Goal: Task Accomplishment & Management: Complete application form

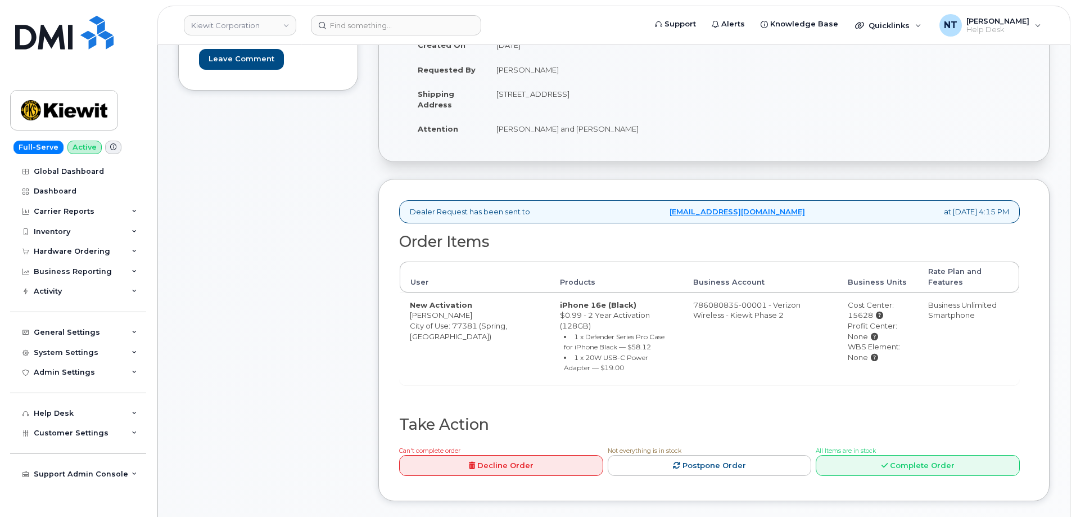
scroll to position [225, 0]
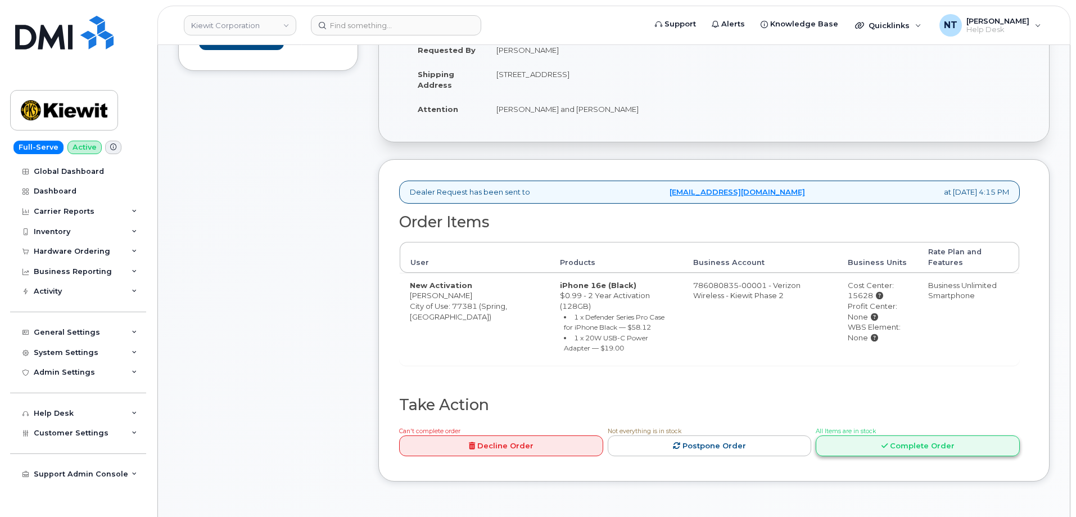
click at [928, 435] on link "Complete Order" at bounding box center [918, 445] width 204 height 21
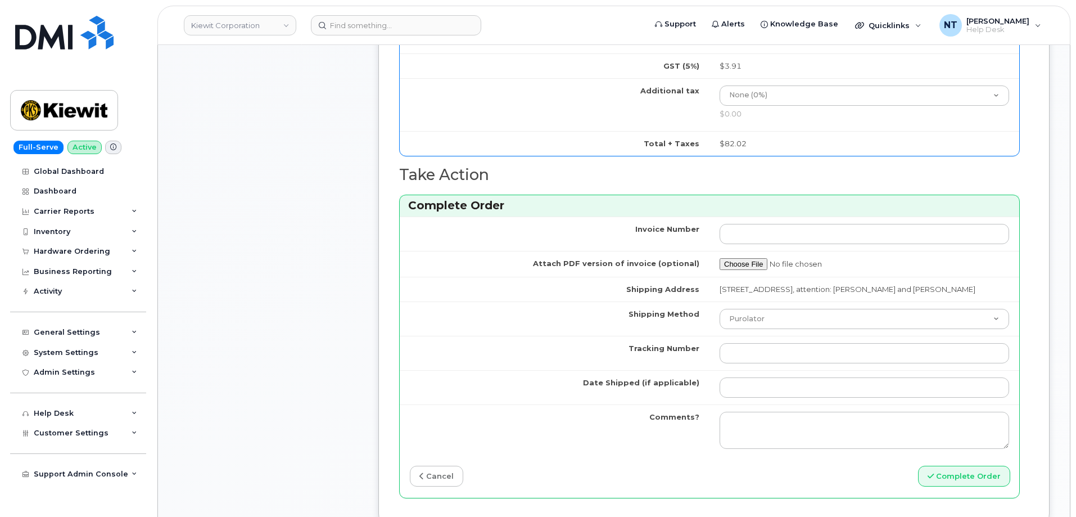
scroll to position [843, 0]
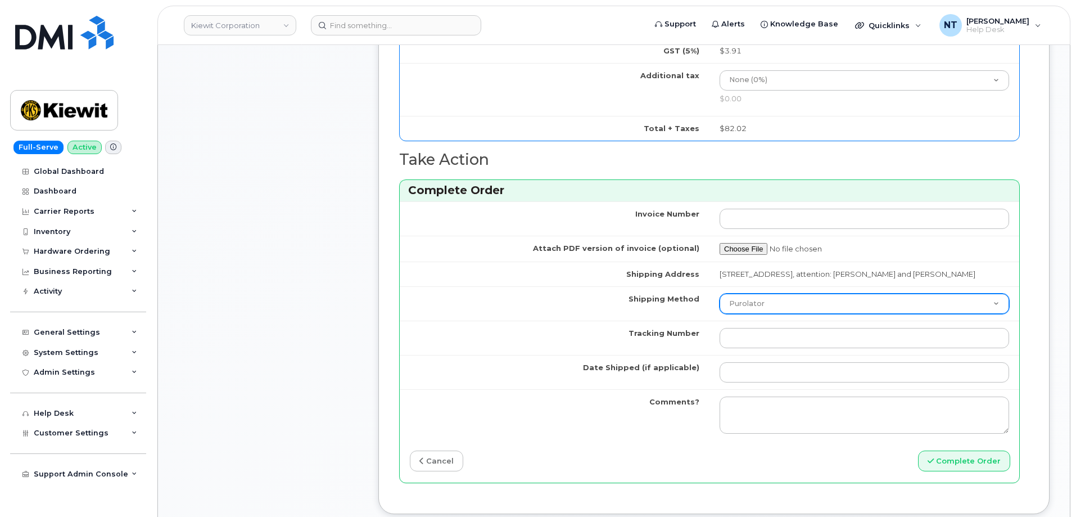
click at [784, 309] on select "Purolator UPS FedEx Canada Post Courier Other Drop Off Pick Up" at bounding box center [863, 303] width 289 height 20
select select "FedEx"
click at [719, 304] on select "Purolator UPS FedEx Canada Post Courier Other Drop Off Pick Up" at bounding box center [863, 303] width 289 height 20
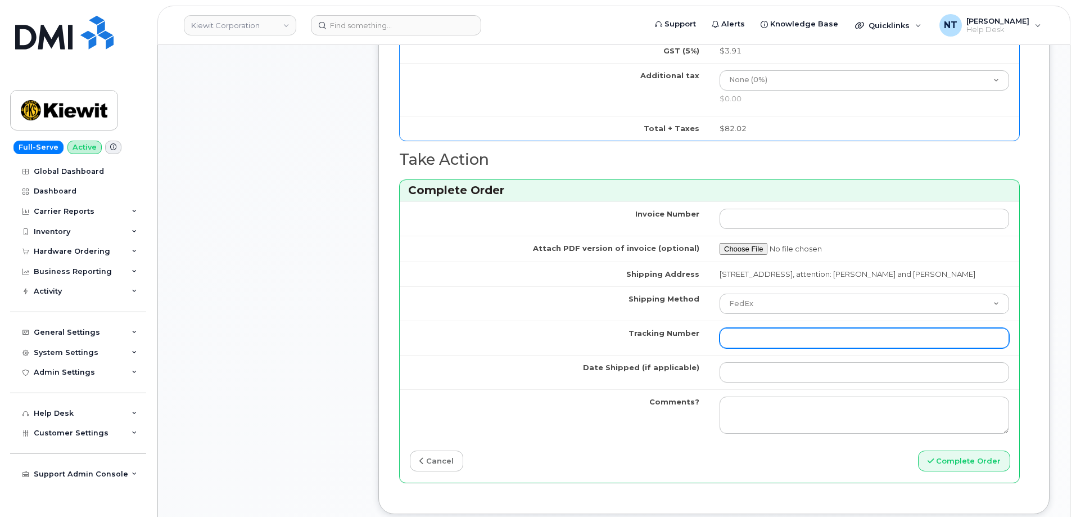
drag, startPoint x: 761, startPoint y: 351, endPoint x: 772, endPoint y: 348, distance: 11.6
click at [761, 348] on input "Tracking Number" at bounding box center [863, 338] width 289 height 20
paste input "444401123983"
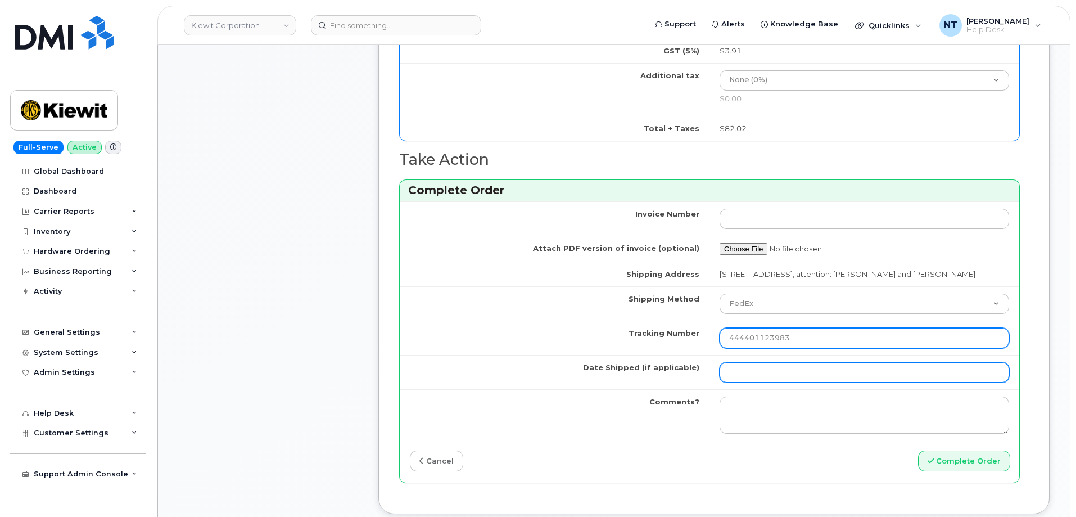
type input "444401123983"
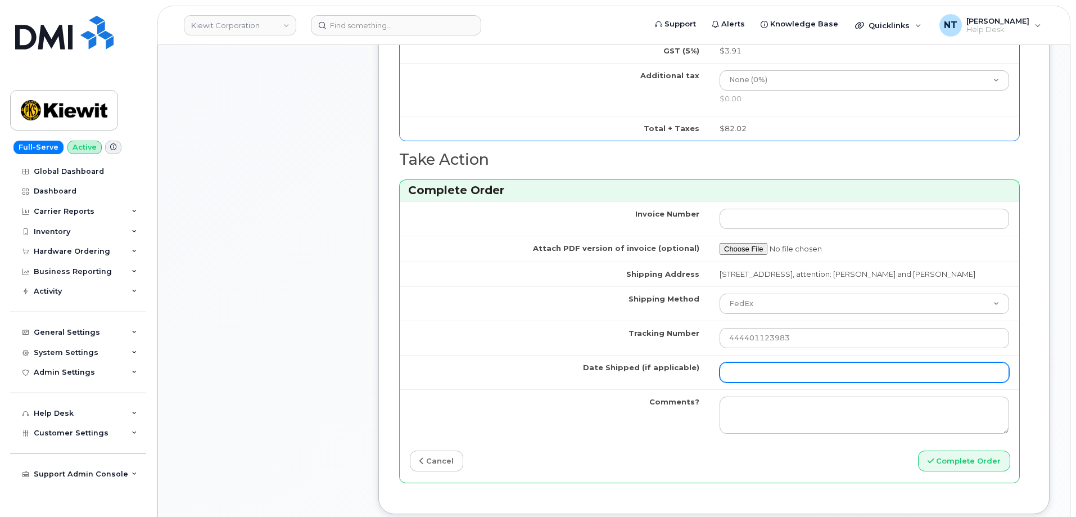
click at [764, 382] on input "Date Shipped (if applicable)" at bounding box center [863, 372] width 289 height 20
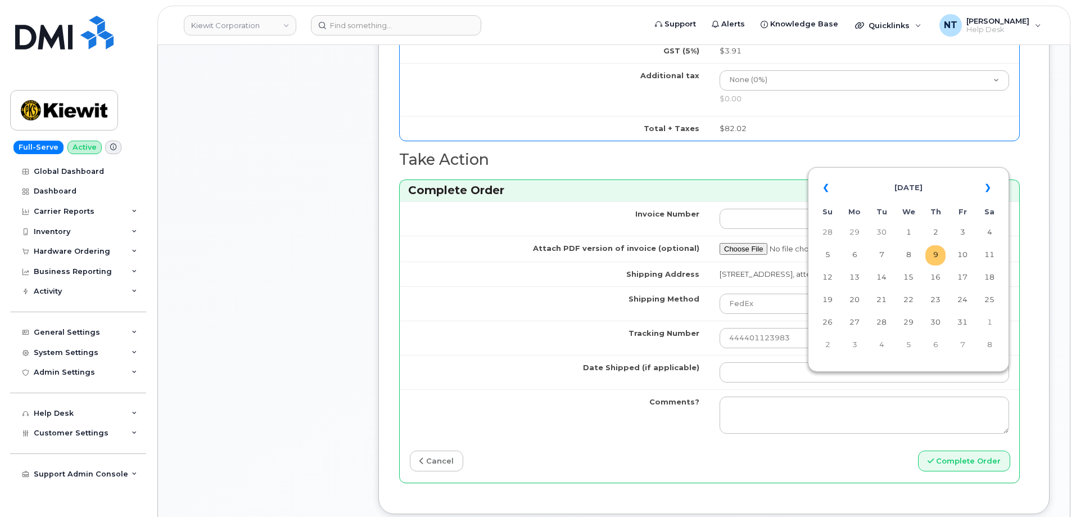
click at [937, 258] on td "9" at bounding box center [935, 255] width 20 height 20
type input "[DATE]"
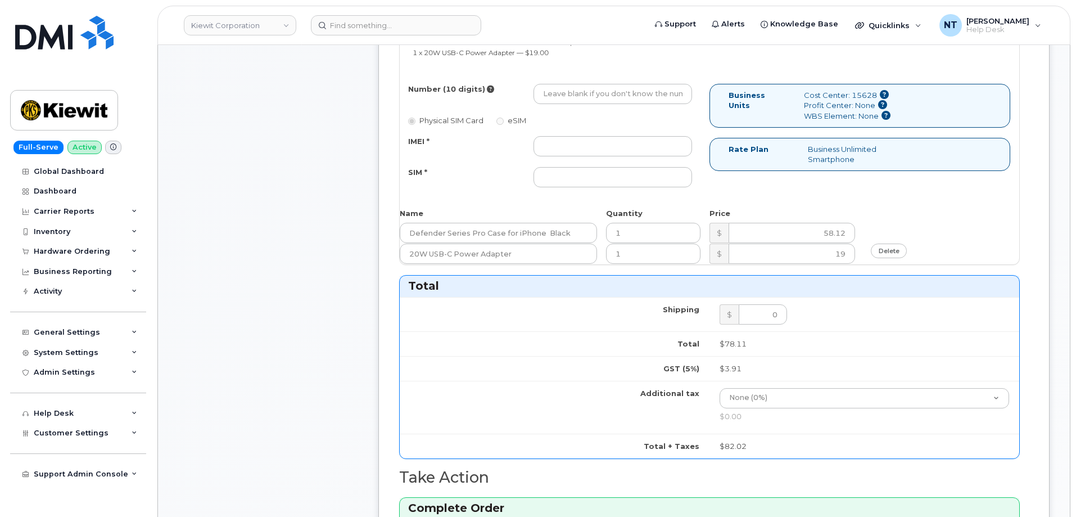
scroll to position [506, 0]
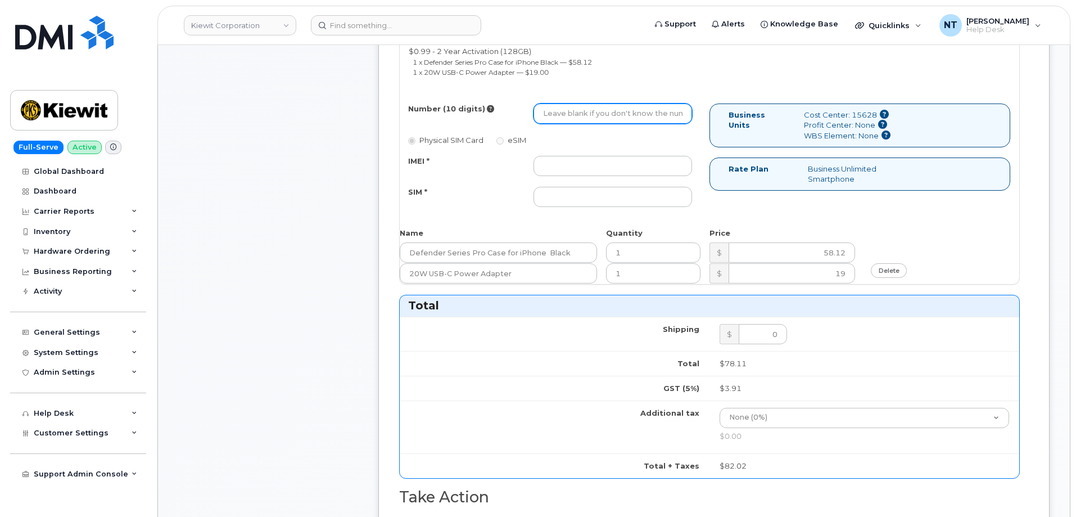
click at [566, 119] on input "Number (10 digits)" at bounding box center [612, 113] width 159 height 20
paste input "346-870-6268"
click at [579, 116] on input "346-870-6268" at bounding box center [612, 113] width 159 height 20
click at [539, 114] on input "3468706268" at bounding box center [612, 113] width 159 height 20
drag, startPoint x: 558, startPoint y: 115, endPoint x: 573, endPoint y: 117, distance: 15.3
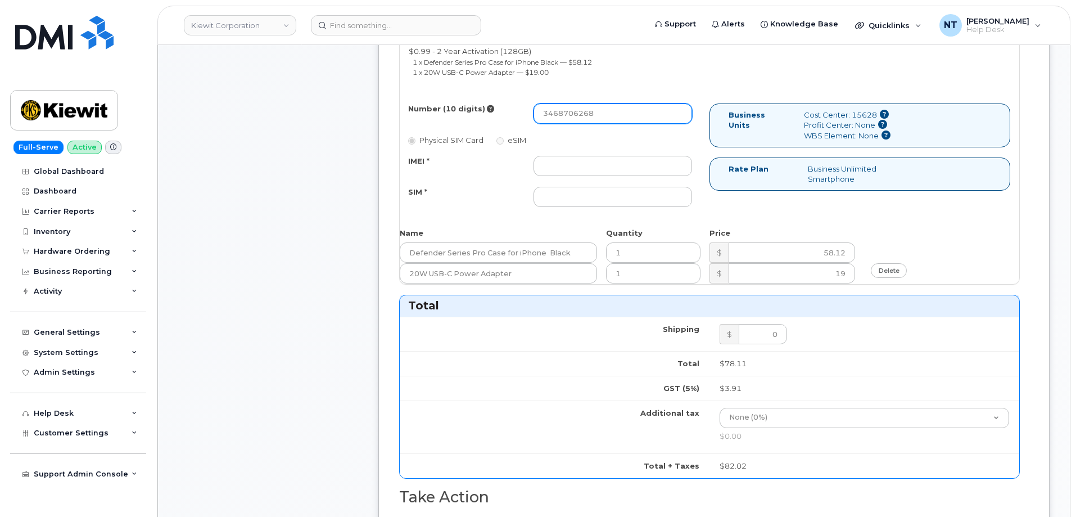
click at [573, 117] on input "3468706268" at bounding box center [612, 113] width 159 height 20
type input "3468706268"
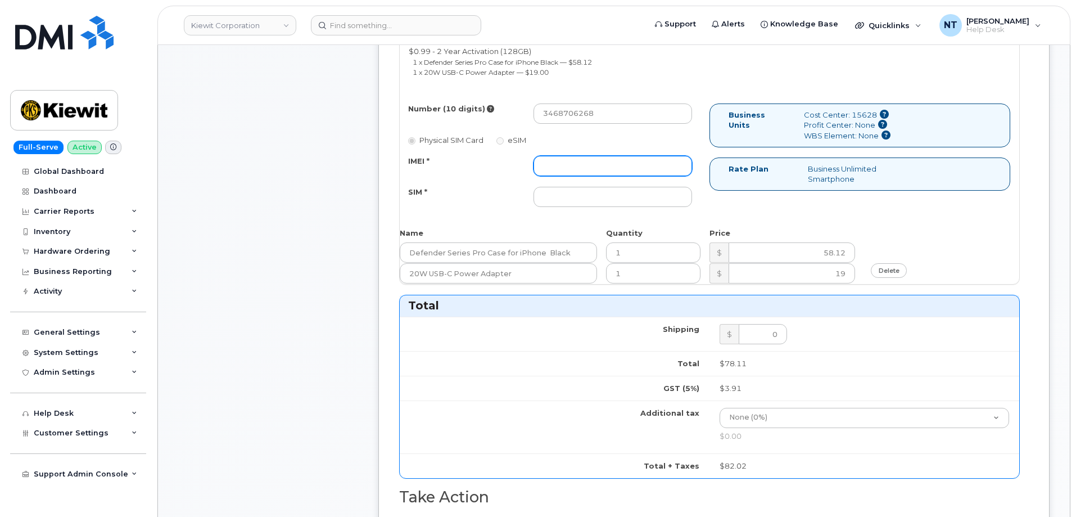
click at [569, 164] on input "IMEI *" at bounding box center [612, 166] width 159 height 20
paste input "358017327753465"
type input "358017327753465"
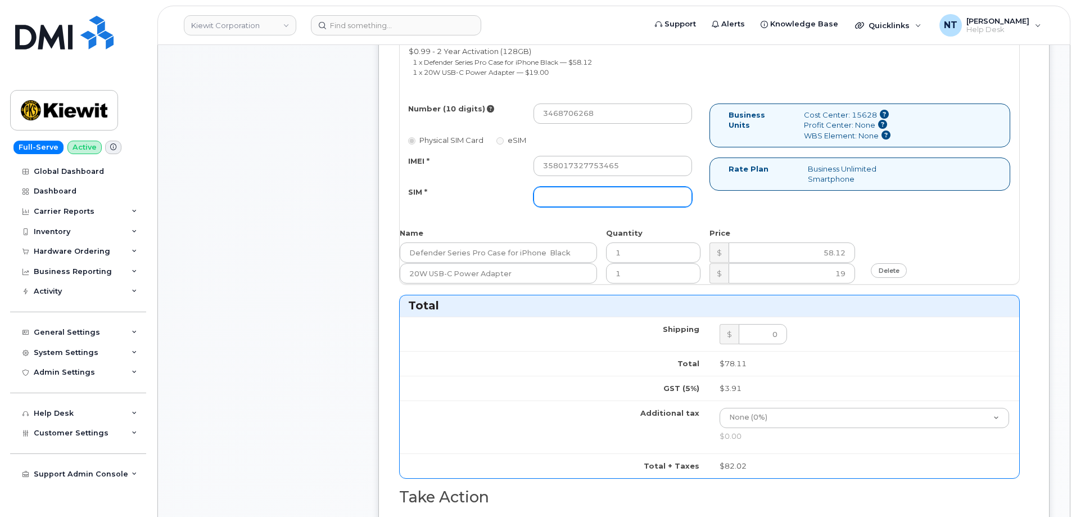
click at [571, 200] on input "SIM *" at bounding box center [612, 197] width 159 height 20
paste input "89043052010008889625001673509495"
type input "89043052010008889625001673509495"
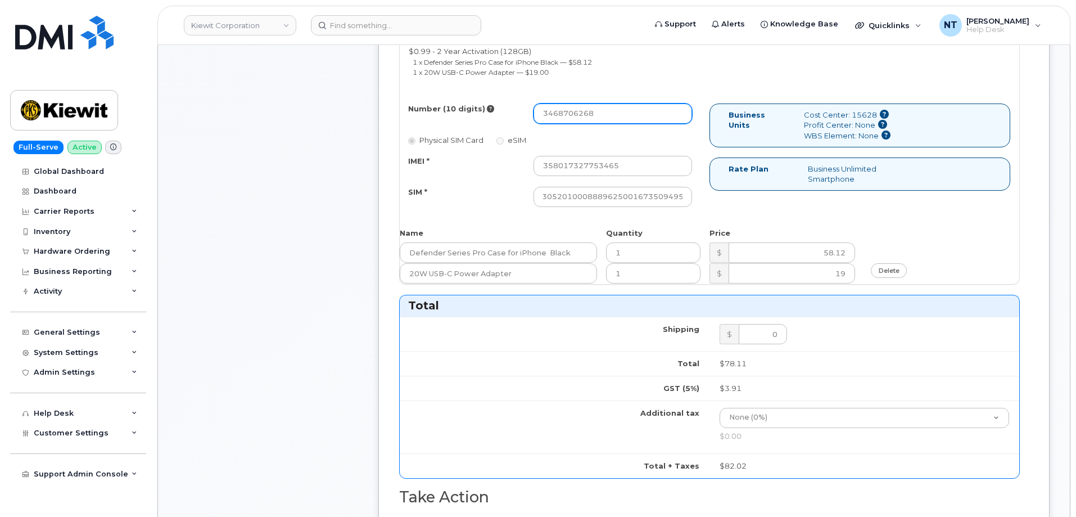
scroll to position [0, 0]
drag, startPoint x: 560, startPoint y: 112, endPoint x: 575, endPoint y: 117, distance: 16.0
click at [575, 117] on input "3468706268" at bounding box center [612, 113] width 159 height 20
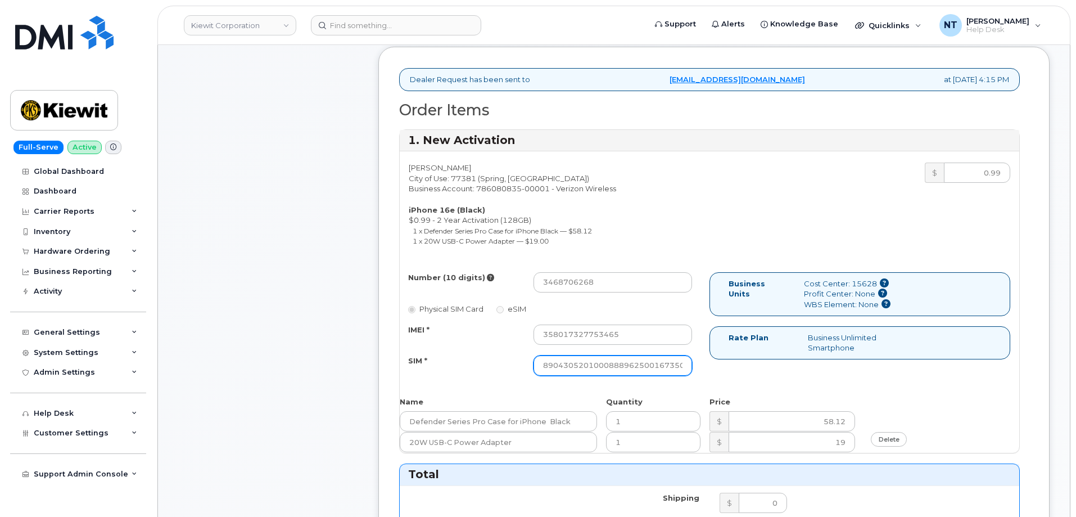
scroll to position [0, 22]
drag, startPoint x: 628, startPoint y: 370, endPoint x: 753, endPoint y: 386, distance: 126.3
click at [753, 386] on div "Ivan Villeda City of Use: 77381 (Spring, TX) Business Account: 786080835-00001 …" at bounding box center [709, 301] width 619 height 301
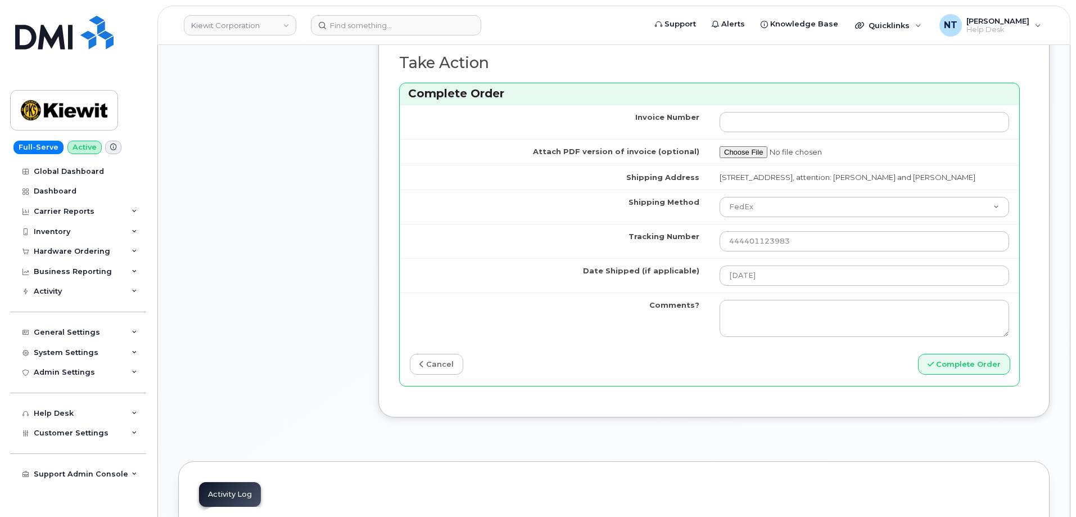
scroll to position [956, 0]
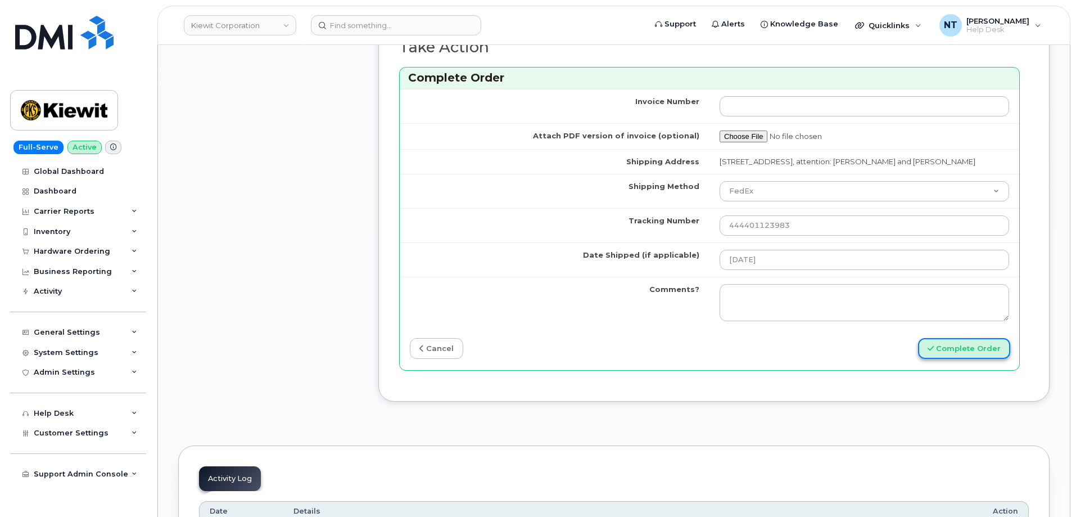
click at [972, 354] on button "Complete Order" at bounding box center [964, 348] width 92 height 21
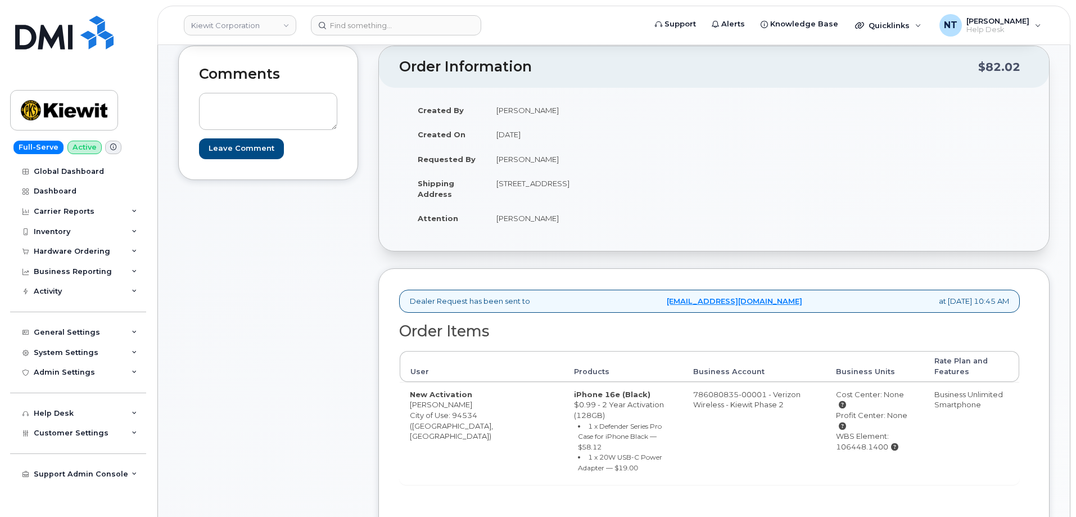
scroll to position [281, 0]
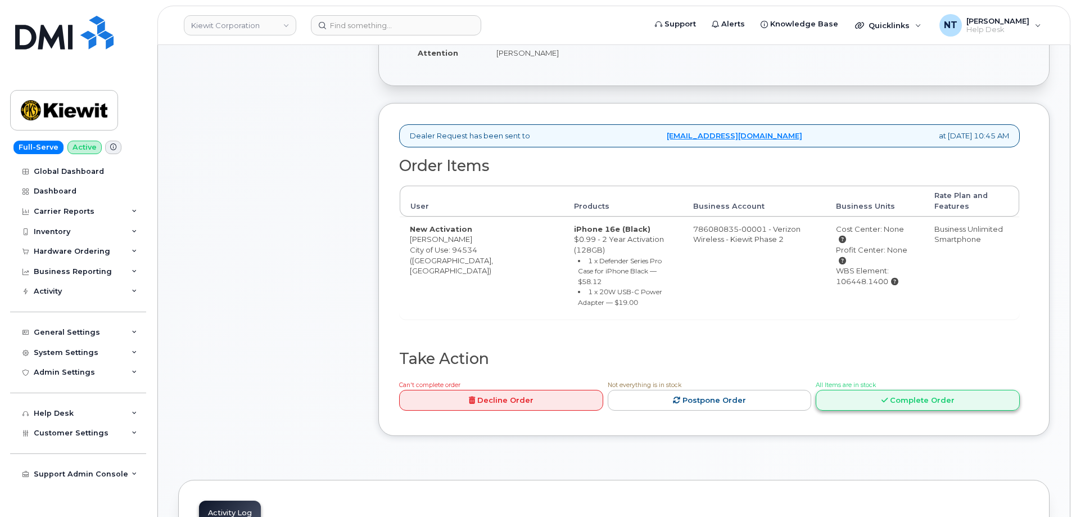
click at [916, 390] on link "Complete Order" at bounding box center [918, 400] width 204 height 21
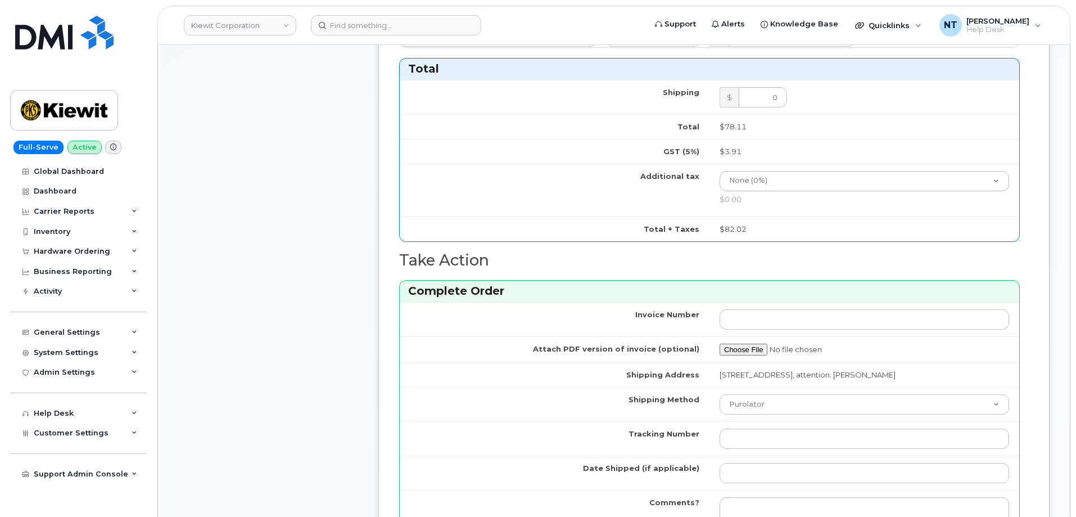
scroll to position [956, 0]
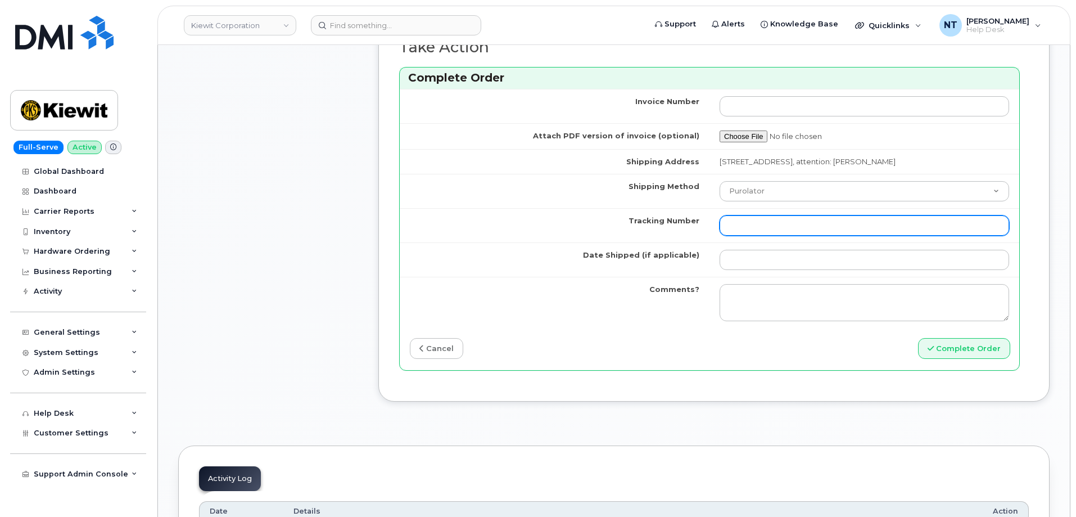
drag, startPoint x: 777, startPoint y: 228, endPoint x: 772, endPoint y: 217, distance: 12.1
click at [777, 228] on input "Tracking Number" at bounding box center [863, 225] width 289 height 20
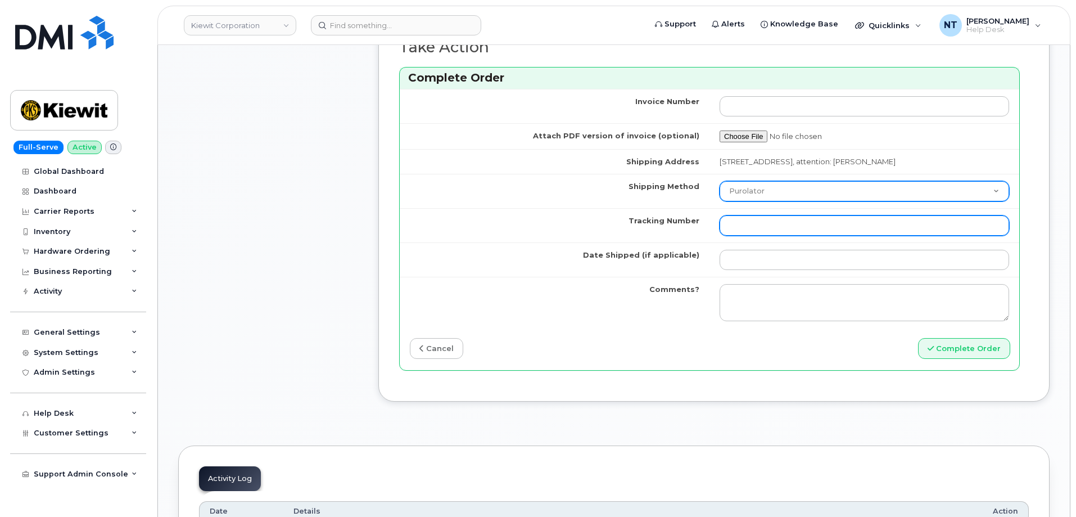
paste input "444401123994"
type input "444401123994"
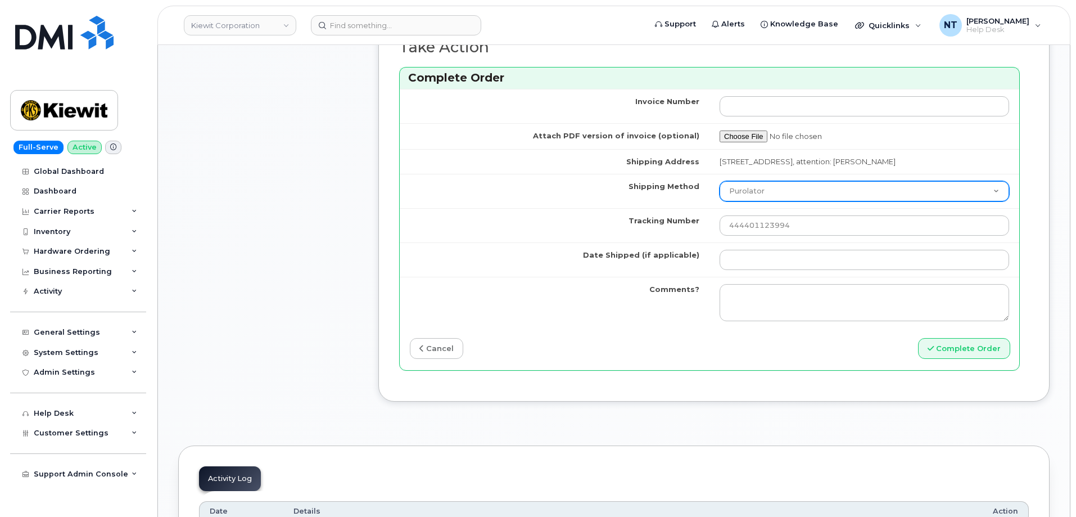
drag, startPoint x: 762, startPoint y: 201, endPoint x: 765, endPoint y: 210, distance: 8.9
click at [762, 201] on select "Purolator UPS FedEx Canada Post Courier Other Drop Off Pick Up" at bounding box center [863, 191] width 289 height 20
select select "FedEx"
click at [719, 191] on select "Purolator UPS FedEx Canada Post Courier Other Drop Off Pick Up" at bounding box center [863, 191] width 289 height 20
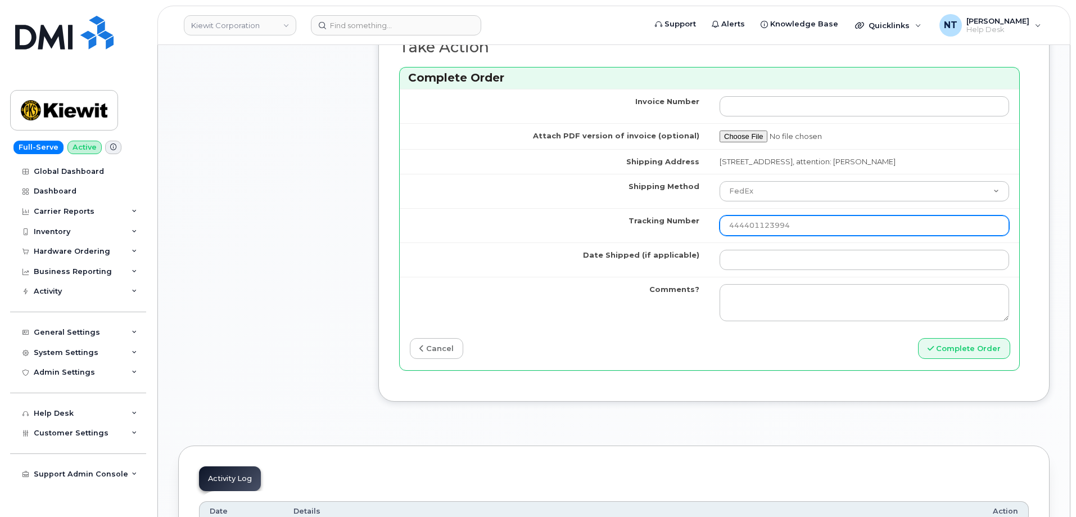
click at [729, 236] on input "444401123994" at bounding box center [863, 225] width 289 height 20
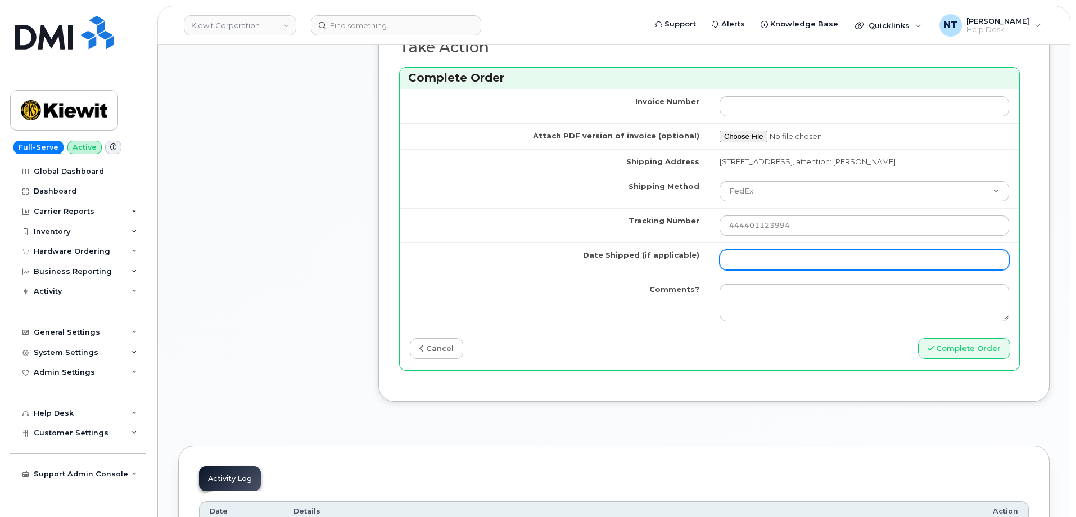
click at [771, 270] on input "Date Shipped (if applicable)" at bounding box center [863, 260] width 289 height 20
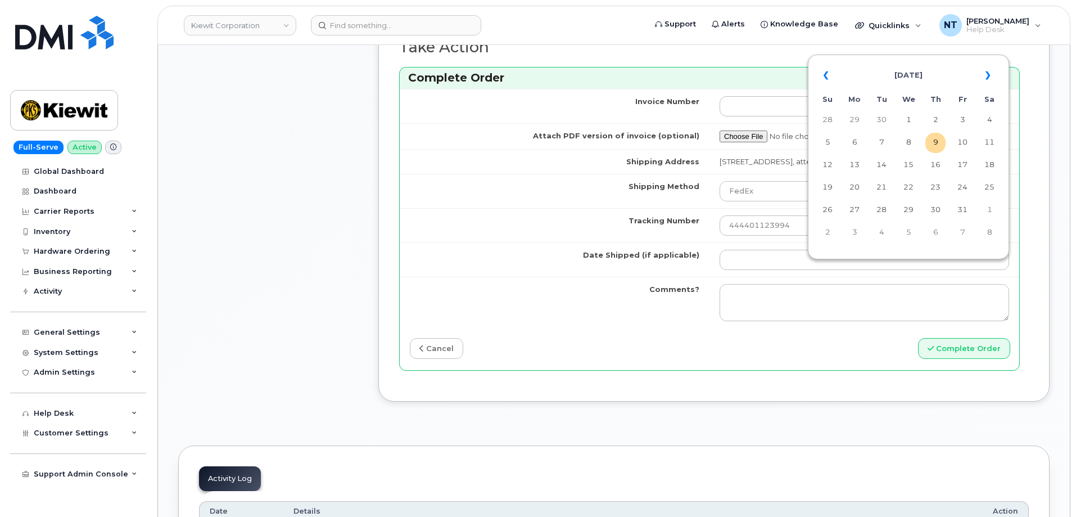
drag, startPoint x: 934, startPoint y: 146, endPoint x: 917, endPoint y: 153, distance: 18.9
click at [934, 146] on td "9" at bounding box center [935, 143] width 20 height 20
type input "[DATE]"
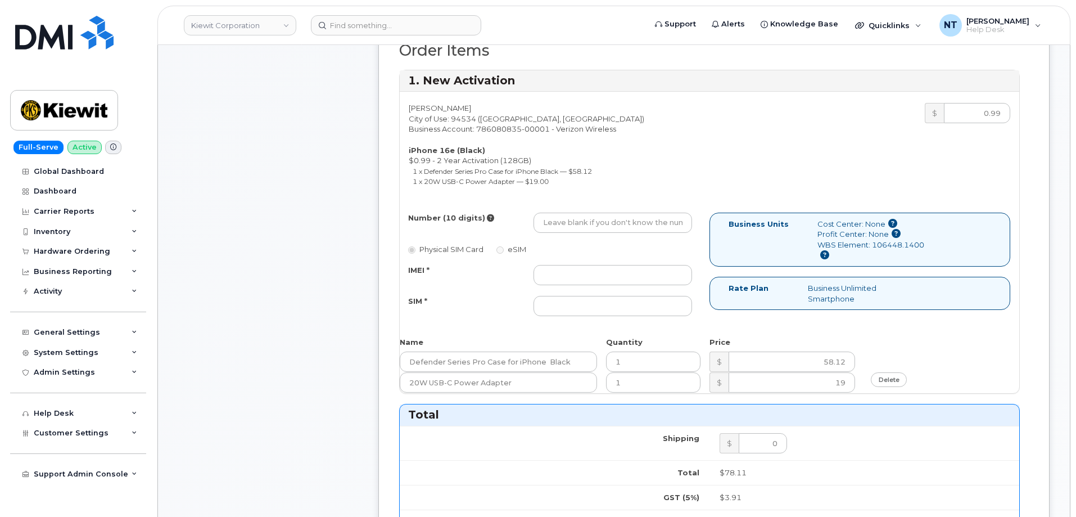
scroll to position [393, 0]
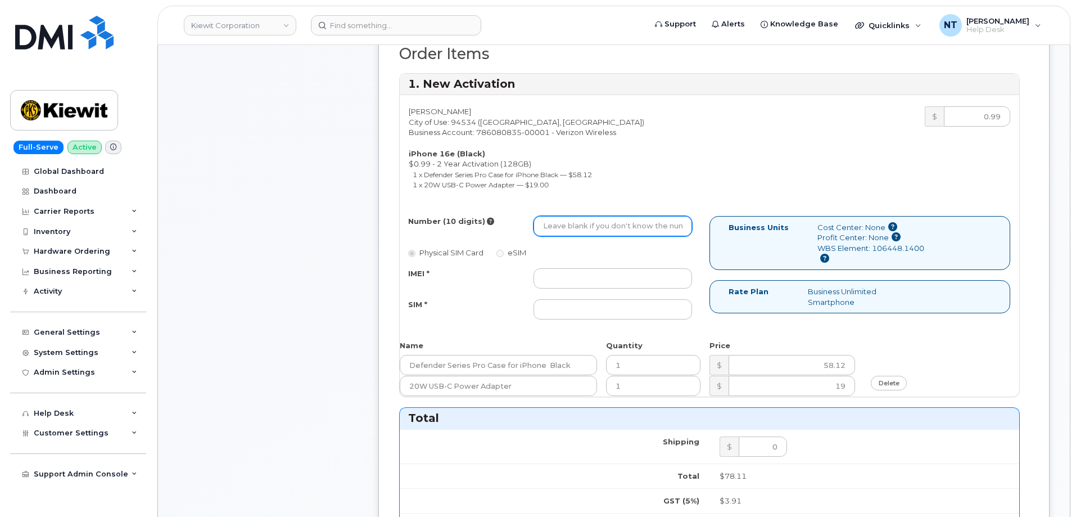
click at [615, 230] on input "Number (10 digits)" at bounding box center [612, 226] width 159 height 20
paste input "707-810-0733"
click at [579, 229] on input "707-810-0733" at bounding box center [612, 226] width 159 height 20
drag, startPoint x: 559, startPoint y: 228, endPoint x: 571, endPoint y: 230, distance: 11.9
click at [571, 230] on input "7078100733" at bounding box center [612, 226] width 159 height 20
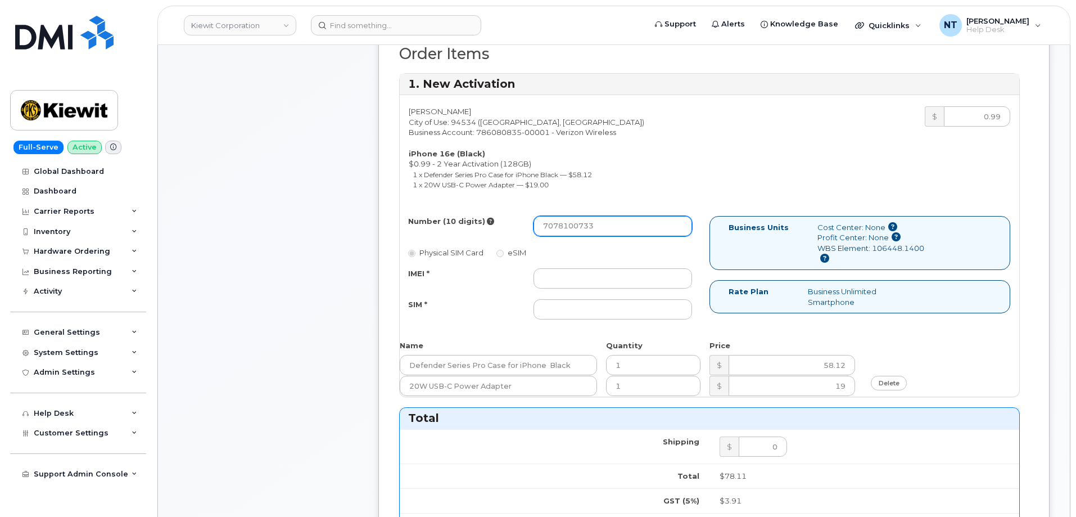
type input "7078100733"
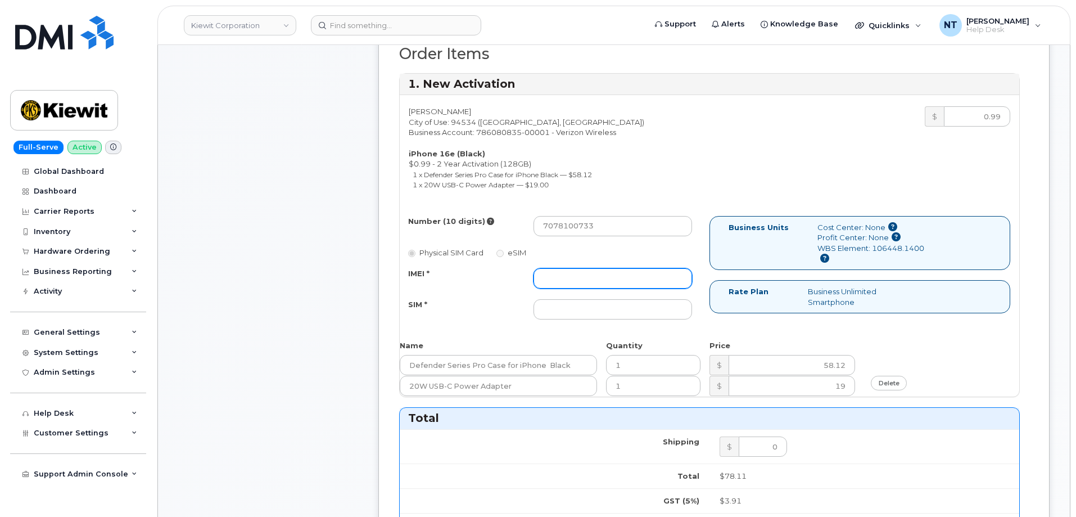
click at [604, 283] on input "IMEI *" at bounding box center [612, 278] width 159 height 20
paste input "355613397904203"
type input "355613397904203"
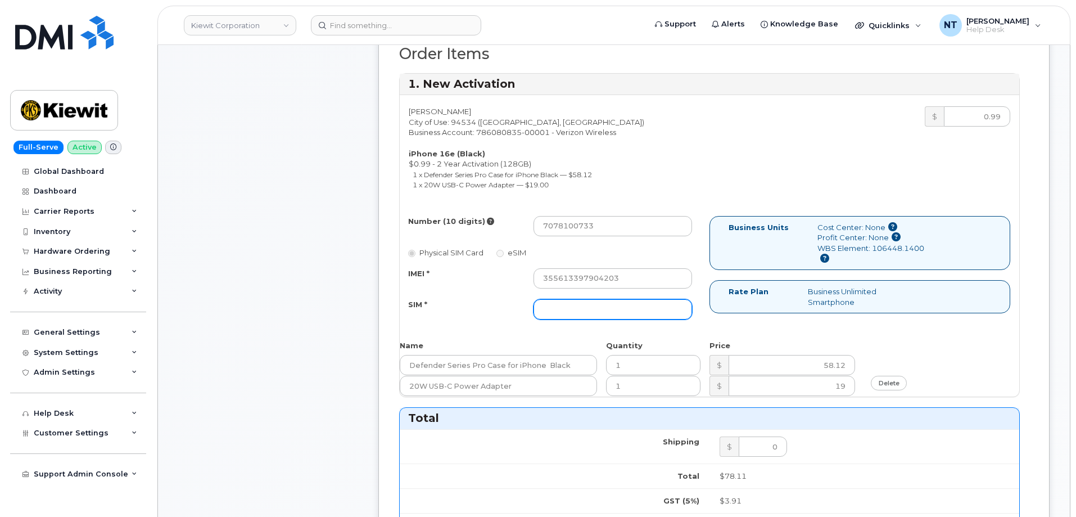
click at [584, 302] on input "SIM *" at bounding box center [612, 309] width 159 height 20
paste input "89043052010008889725001488009552"
type input "89043052010008889725001488009552"
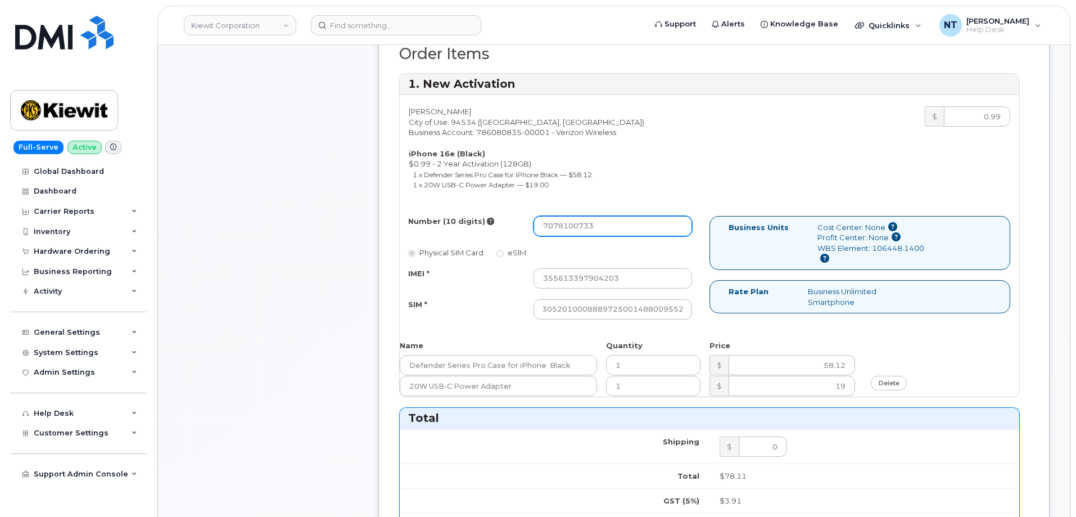
scroll to position [0, 0]
drag, startPoint x: 561, startPoint y: 229, endPoint x: 573, endPoint y: 230, distance: 12.4
click at [573, 230] on input "7078100733" at bounding box center [612, 226] width 159 height 20
drag, startPoint x: 559, startPoint y: 227, endPoint x: 571, endPoint y: 229, distance: 12.6
click at [571, 229] on input "7078100733" at bounding box center [612, 226] width 159 height 20
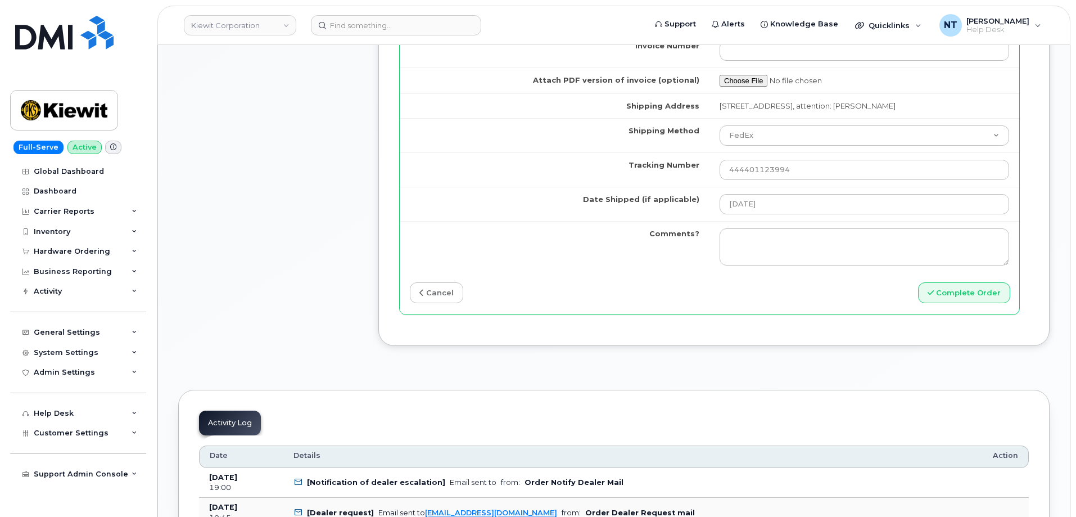
scroll to position [1012, 0]
click at [956, 302] on button "Complete Order" at bounding box center [964, 292] width 92 height 21
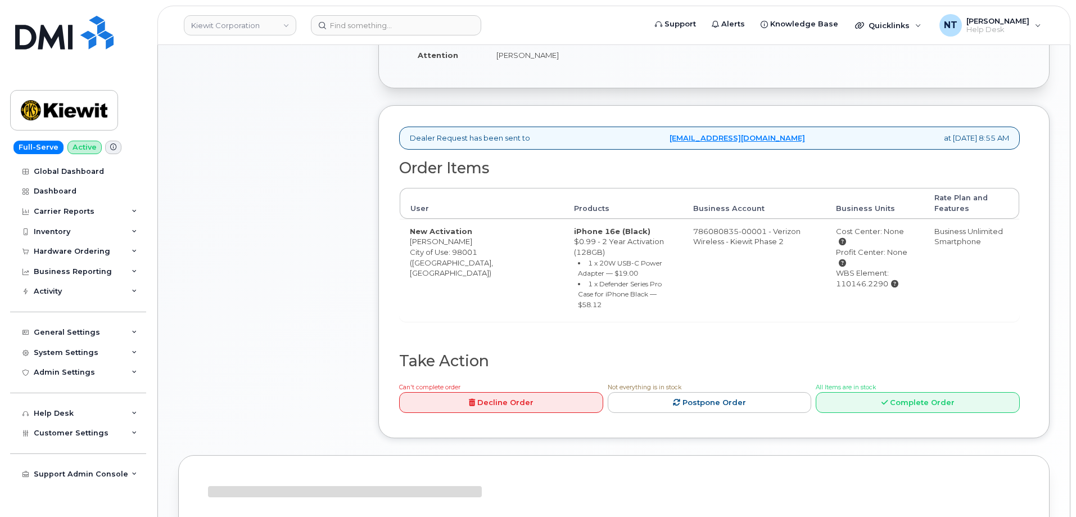
scroll to position [281, 0]
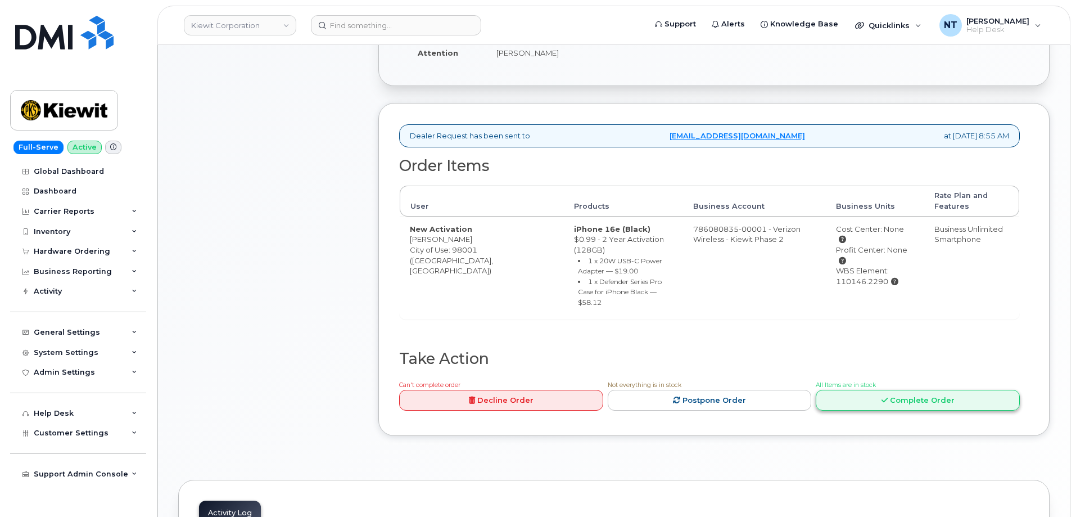
click at [888, 396] on icon at bounding box center [884, 399] width 6 height 7
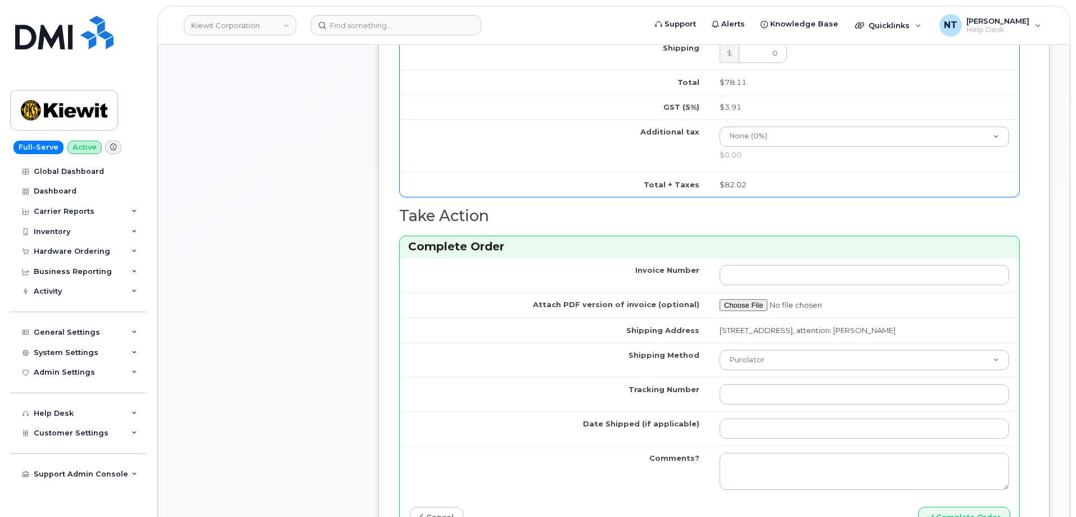
scroll to position [843, 0]
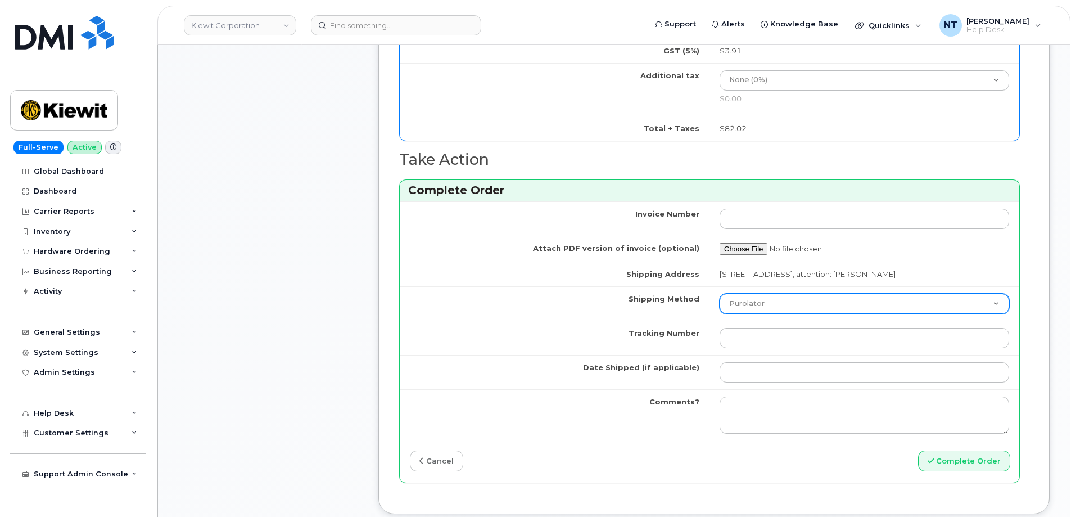
click at [768, 314] on select "Purolator UPS FedEx Canada Post Courier Other Drop Off Pick Up" at bounding box center [863, 303] width 289 height 20
select select "FedEx"
click at [719, 304] on select "Purolator UPS FedEx Canada Post Courier Other Drop Off Pick Up" at bounding box center [863, 303] width 289 height 20
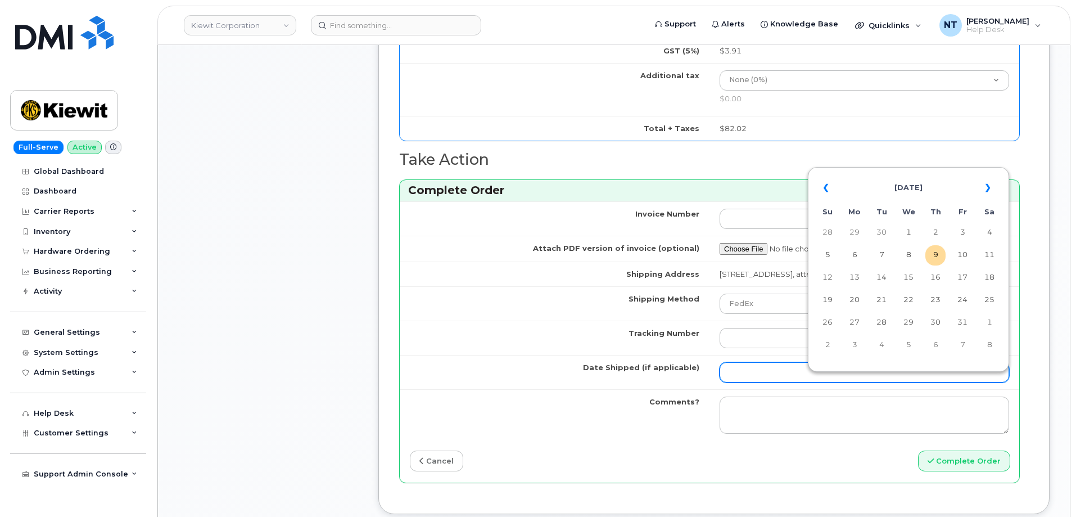
drag, startPoint x: 755, startPoint y: 379, endPoint x: 785, endPoint y: 373, distance: 30.0
click at [755, 379] on input "Date Shipped (if applicable)" at bounding box center [863, 372] width 289 height 20
drag, startPoint x: 936, startPoint y: 259, endPoint x: 895, endPoint y: 279, distance: 45.5
click at [936, 259] on td "9" at bounding box center [935, 255] width 20 height 20
type input "[DATE]"
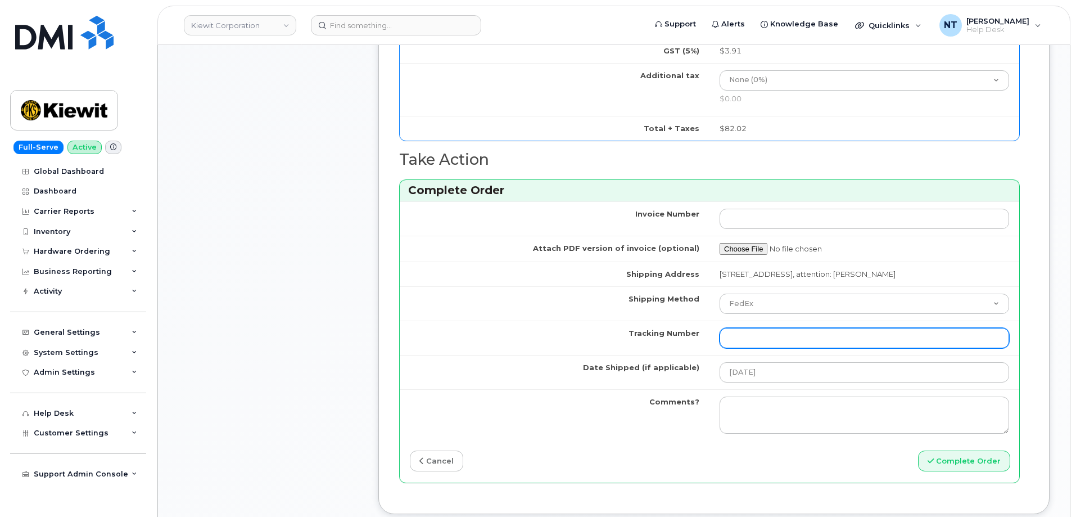
click at [750, 344] on input "Tracking Number" at bounding box center [863, 338] width 289 height 20
paste input "444401123994"
type input "444401123994"
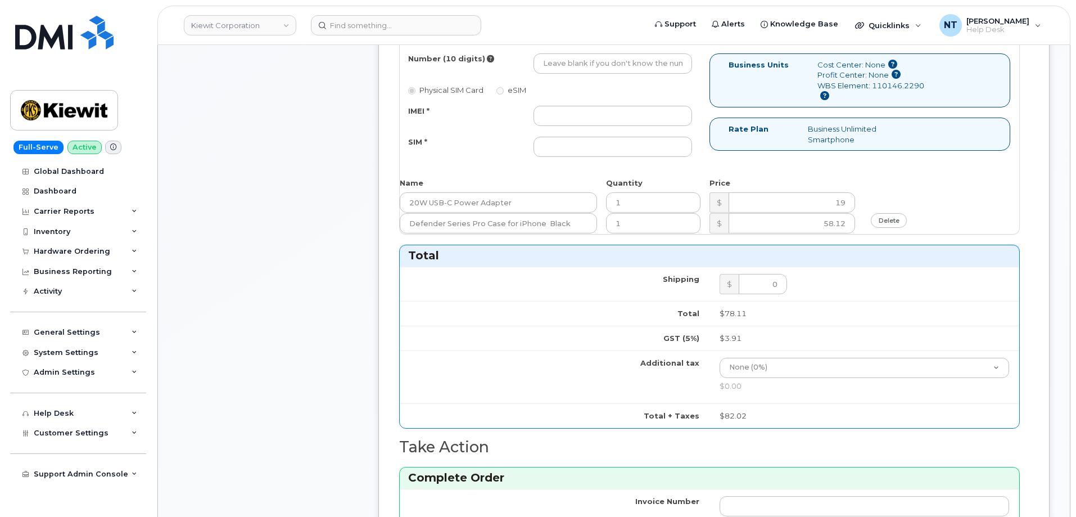
scroll to position [450, 0]
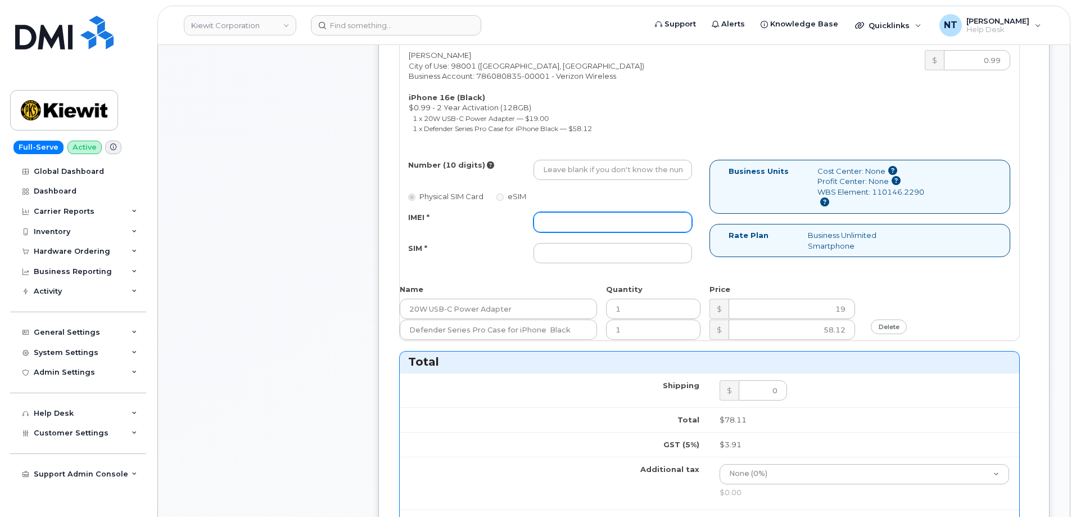
click at [564, 221] on input "IMEI *" at bounding box center [612, 222] width 159 height 20
paste input "355613397904203"
type input "355613397904203"
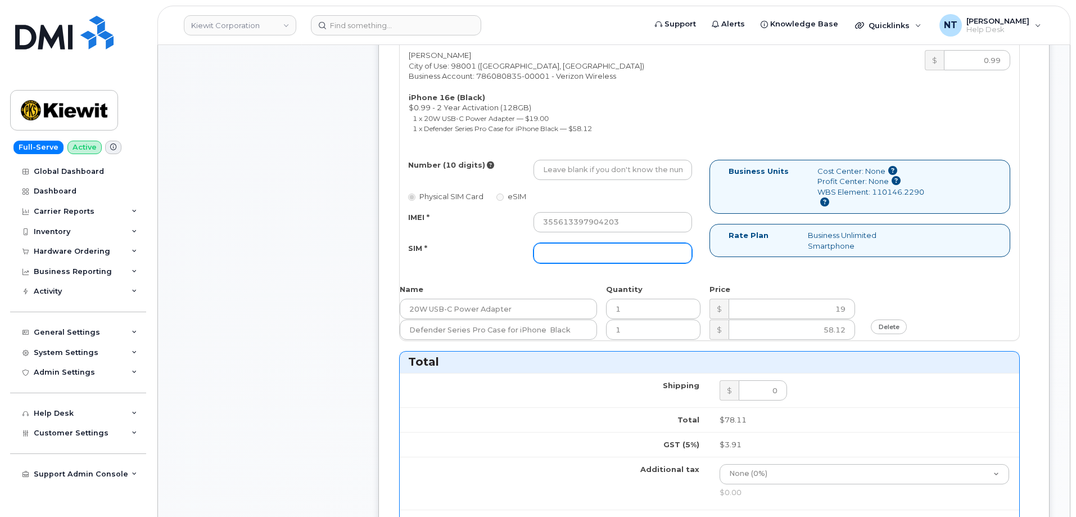
click at [581, 260] on input "SIM *" at bounding box center [612, 253] width 159 height 20
paste input "89043052010008889725001488009552"
type input "89043052010008889725001488009552"
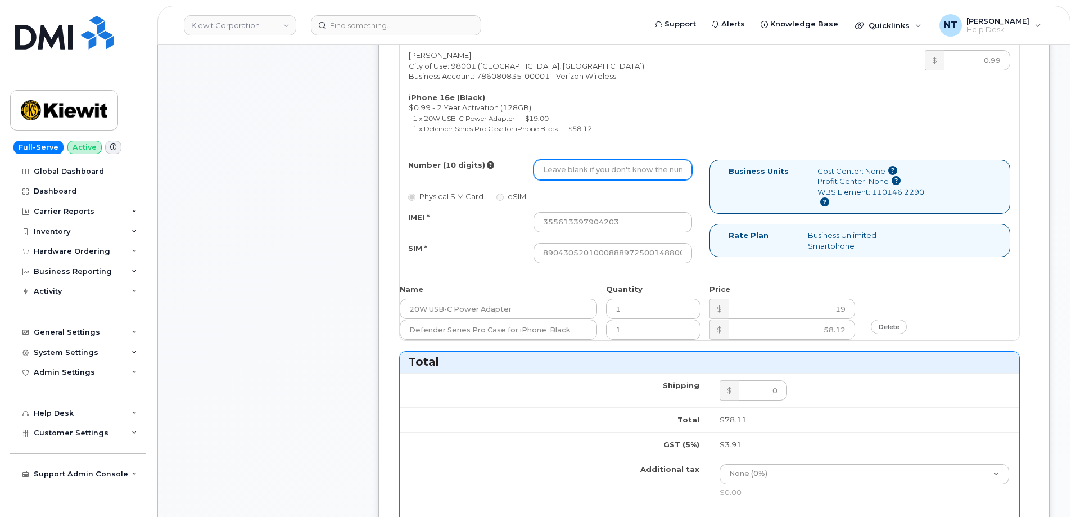
click at [563, 164] on input "Number (10 digits)" at bounding box center [612, 170] width 159 height 20
paste input "707-810-0733"
click at [580, 170] on input "707-810-0733" at bounding box center [612, 170] width 159 height 20
type input "7078100733"
click at [542, 171] on input "7078100733" at bounding box center [612, 170] width 159 height 20
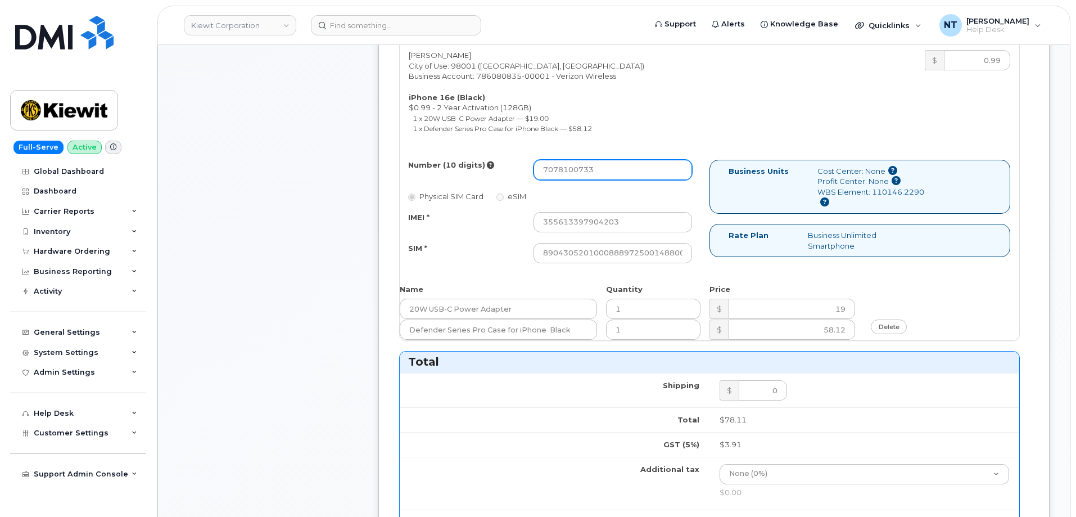
drag, startPoint x: 560, startPoint y: 171, endPoint x: 575, endPoint y: 171, distance: 15.2
click at [575, 171] on input "7078100733" at bounding box center [612, 170] width 159 height 20
drag, startPoint x: 639, startPoint y: 171, endPoint x: 495, endPoint y: 182, distance: 144.3
click at [488, 178] on div "Number (10 digits) 7078100733" at bounding box center [550, 170] width 301 height 20
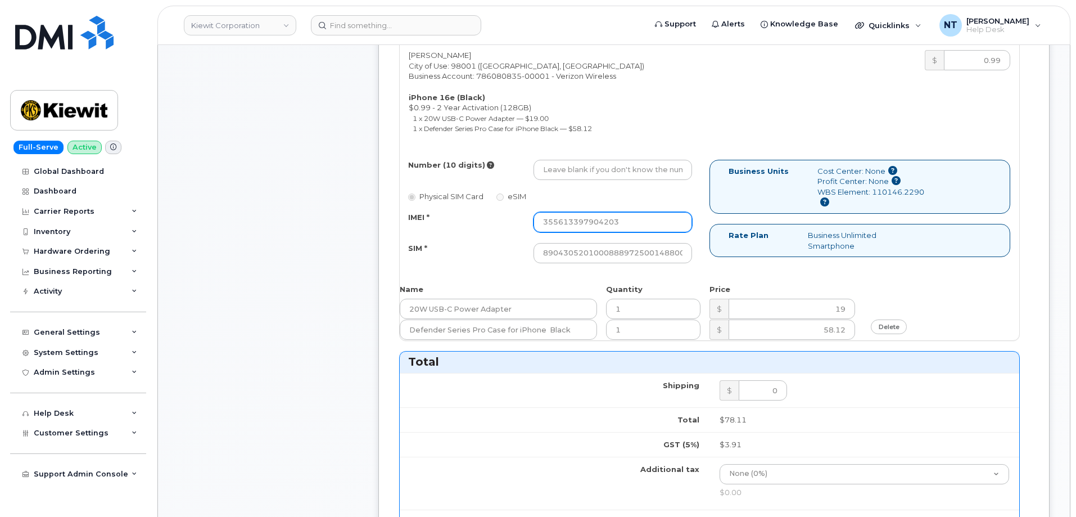
drag, startPoint x: 604, startPoint y: 219, endPoint x: 479, endPoint y: 215, distance: 124.8
click at [480, 214] on div "IMEI * 355613397904203" at bounding box center [550, 222] width 301 height 20
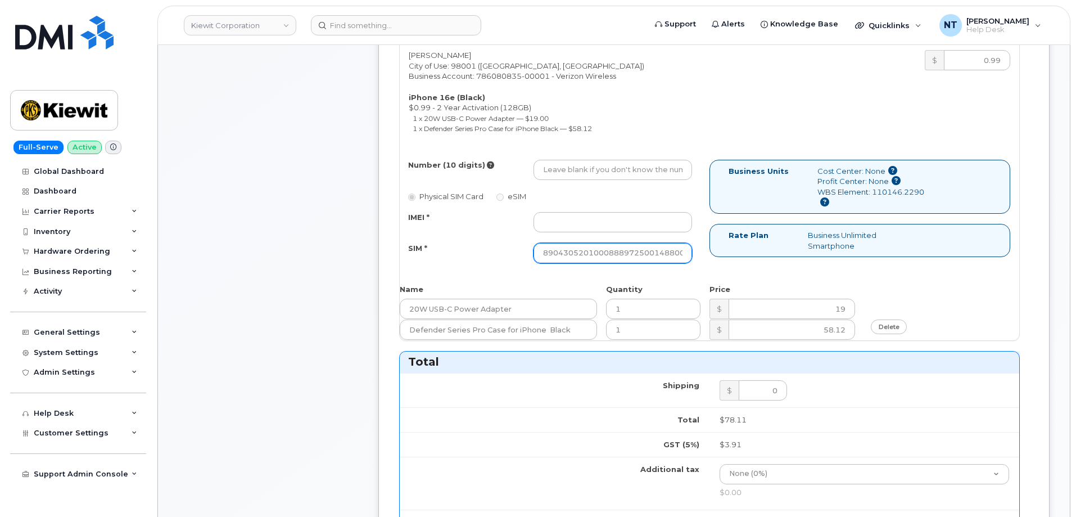
click at [681, 253] on input "89043052010008889725001488009552" at bounding box center [612, 253] width 159 height 20
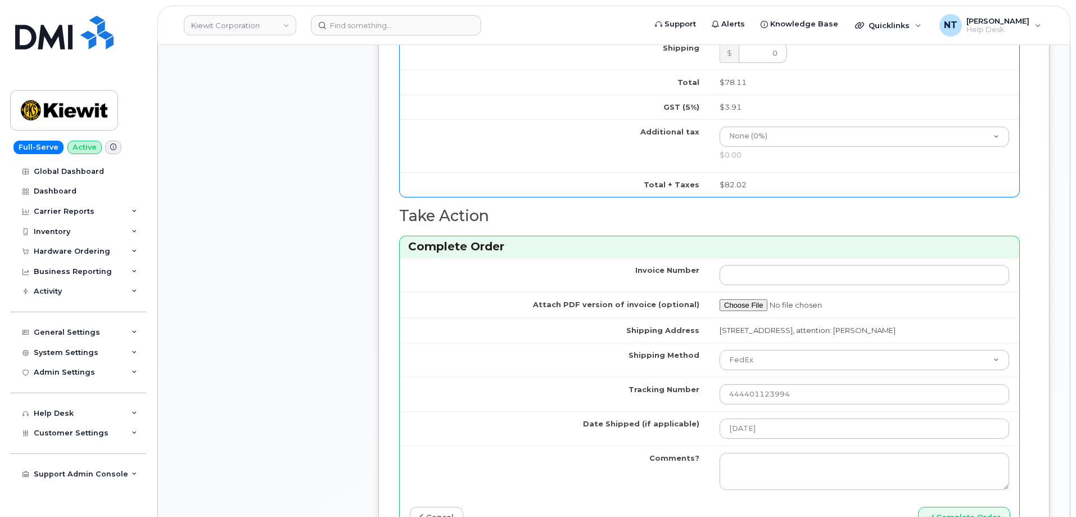
scroll to position [956, 0]
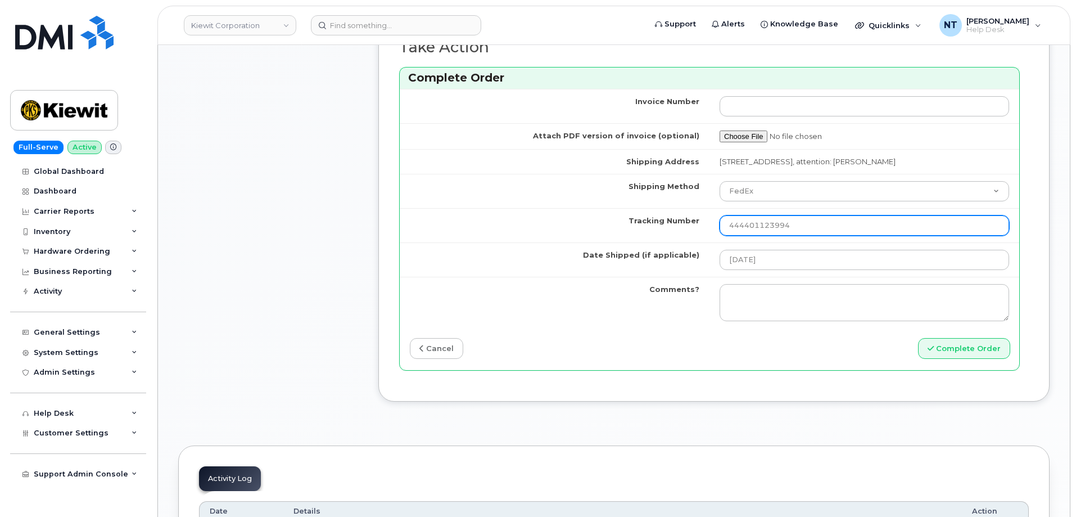
drag, startPoint x: 815, startPoint y: 241, endPoint x: 589, endPoint y: 242, distance: 226.0
click at [589, 242] on tr "Tracking Number 444401123994" at bounding box center [709, 225] width 619 height 34
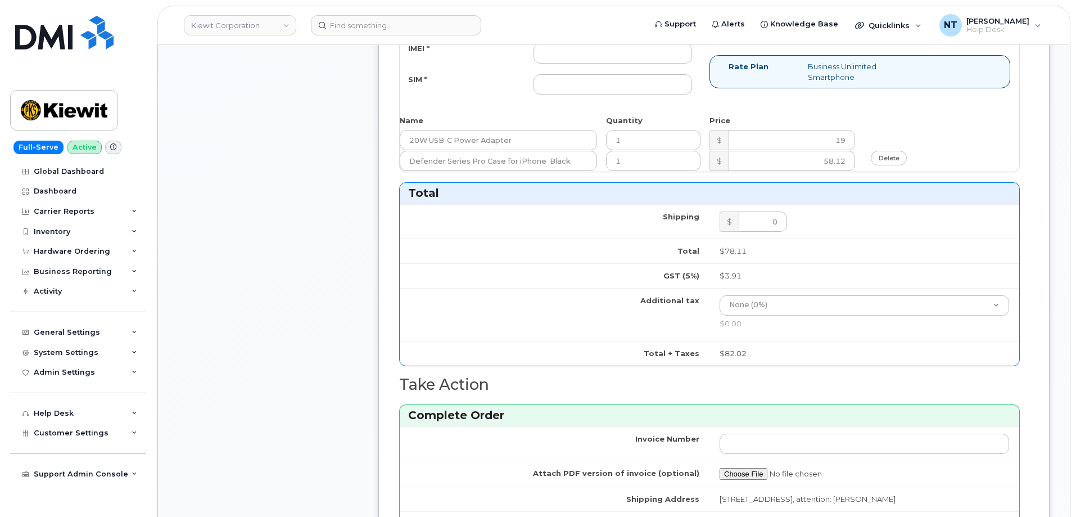
scroll to position [450, 0]
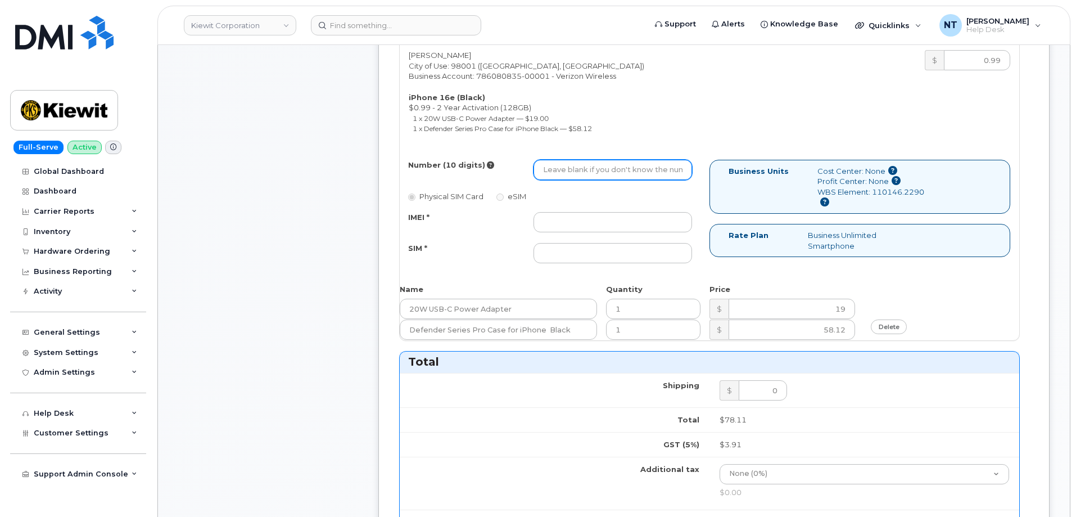
click at [604, 171] on input "Number (10 digits)" at bounding box center [612, 170] width 159 height 20
paste input "253-247-9221"
click at [580, 173] on input "253-247-9221" at bounding box center [612, 170] width 159 height 20
click at [543, 169] on input "2532479221" at bounding box center [612, 170] width 159 height 20
type input "2532479221"
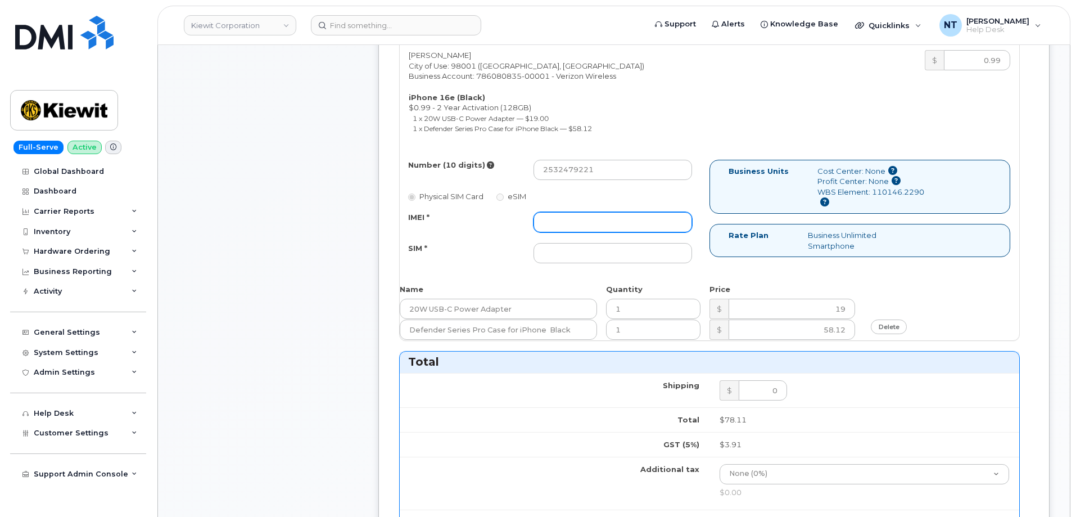
drag, startPoint x: 622, startPoint y: 220, endPoint x: 614, endPoint y: 222, distance: 8.0
click at [622, 220] on input "IMEI *" at bounding box center [612, 222] width 159 height 20
paste input "352515981502132"
type input "352515981502132"
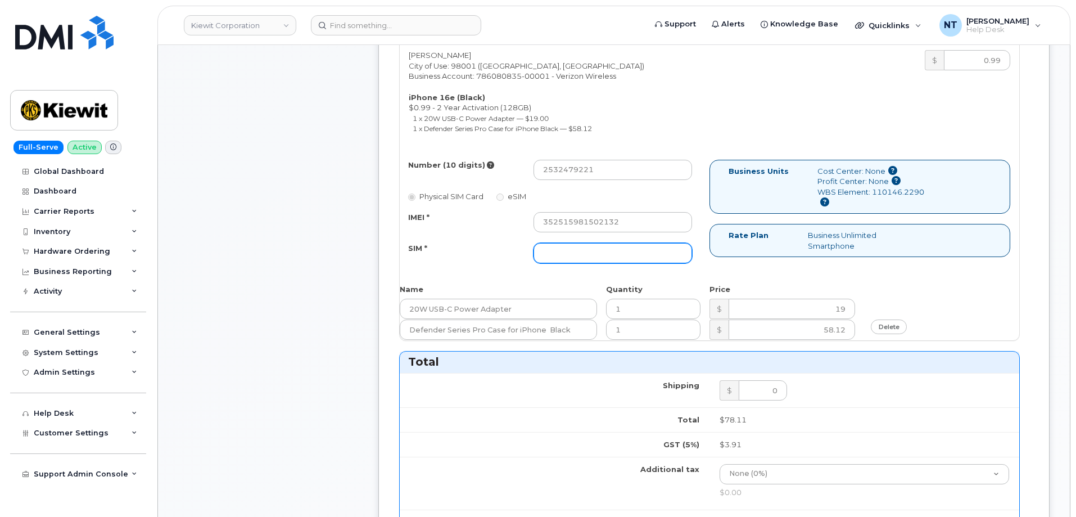
click at [562, 250] on input "SIM *" at bounding box center [612, 253] width 159 height 20
paste input "89043052010008889725002564622737"
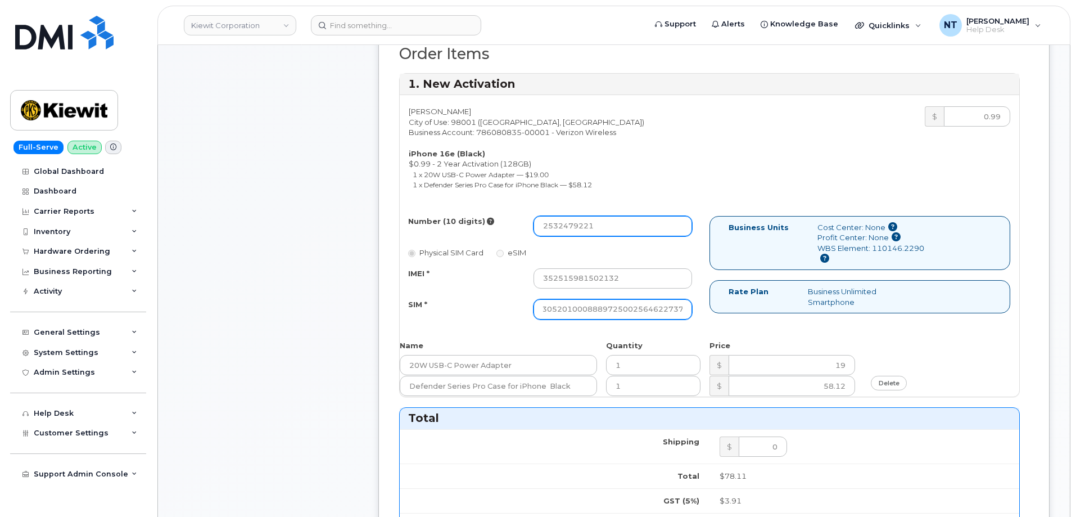
type input "89043052010008889725002564622737"
drag, startPoint x: 560, startPoint y: 230, endPoint x: 574, endPoint y: 232, distance: 13.6
click at [574, 232] on input "2532479221" at bounding box center [612, 226] width 159 height 20
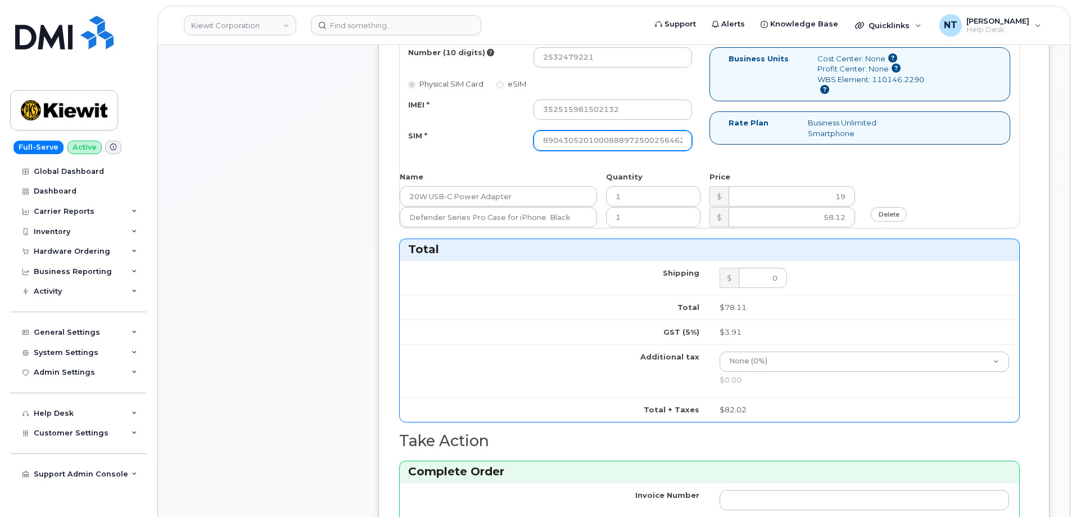
scroll to position [0, 22]
drag, startPoint x: 623, startPoint y: 141, endPoint x: 719, endPoint y: 147, distance: 96.3
click at [719, 147] on div "Number (10 digits) 2532479221 Physical SIM Card eSIM IMEI * 352515981502132 SIM…" at bounding box center [709, 104] width 619 height 114
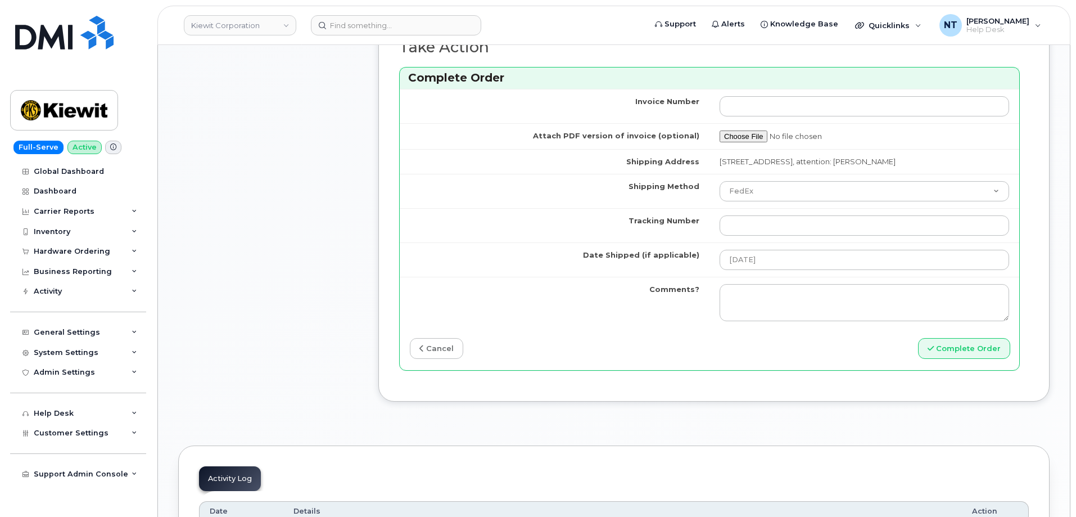
scroll to position [0, 0]
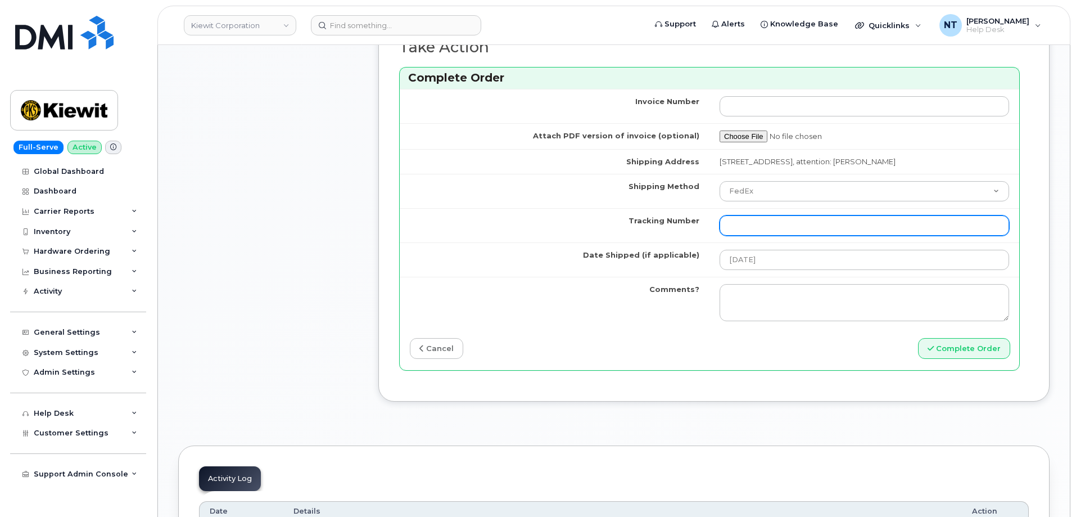
click at [742, 229] on input "Tracking Number" at bounding box center [863, 225] width 289 height 20
paste input "444401124008"
type input "444401124008"
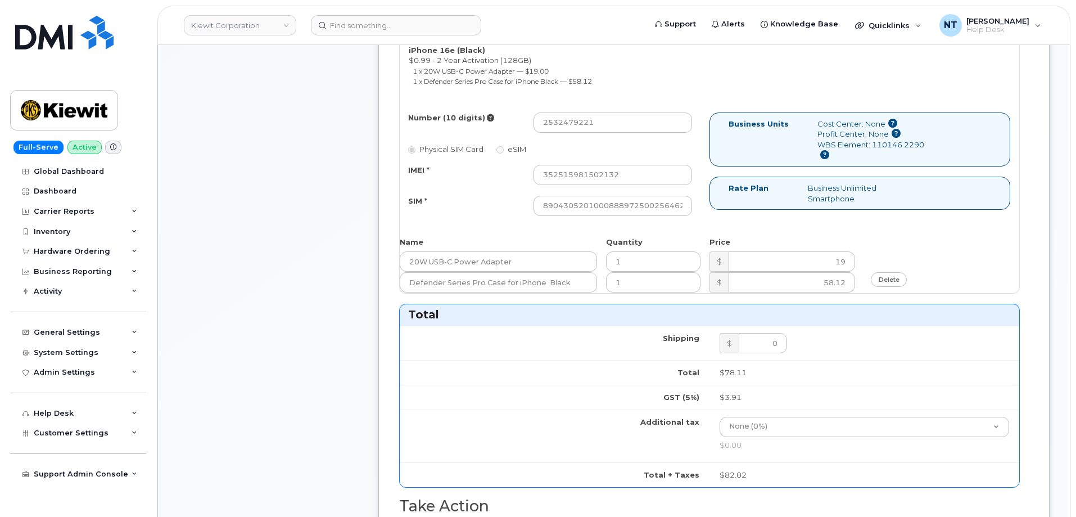
scroll to position [506, 0]
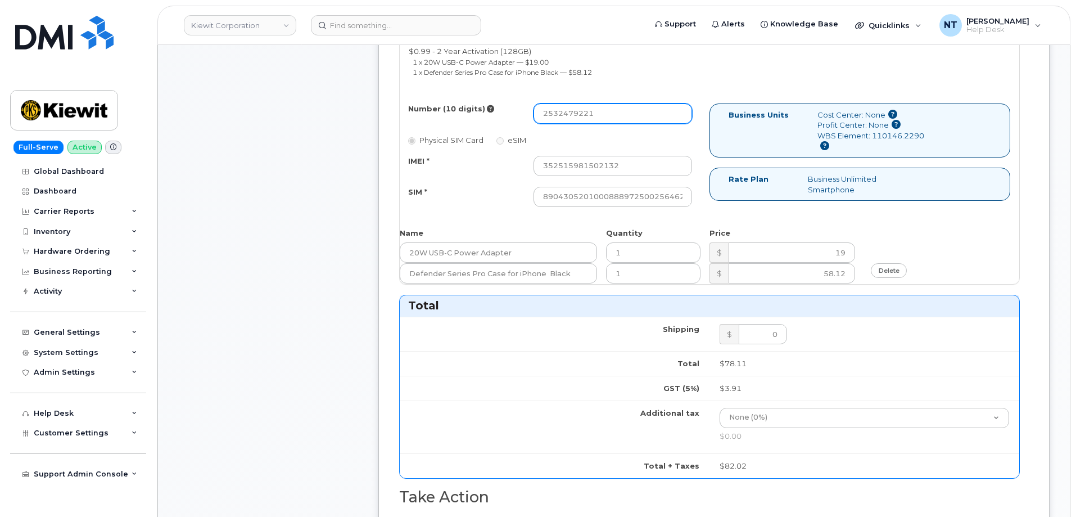
drag, startPoint x: 558, startPoint y: 118, endPoint x: 574, endPoint y: 120, distance: 16.4
click at [574, 120] on input "2532479221" at bounding box center [612, 113] width 159 height 20
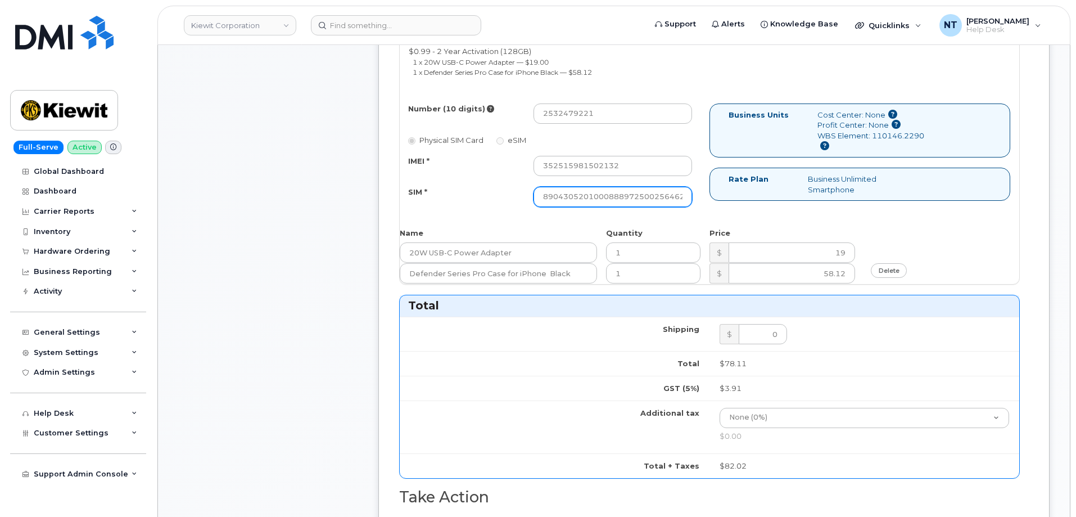
scroll to position [0, 22]
drag, startPoint x: 644, startPoint y: 196, endPoint x: 702, endPoint y: 203, distance: 58.9
click at [702, 203] on div "Number (10 digits) 2532479221 Physical SIM Card eSIM IMEI * 352515981502132 SIM…" at bounding box center [555, 160] width 310 height 114
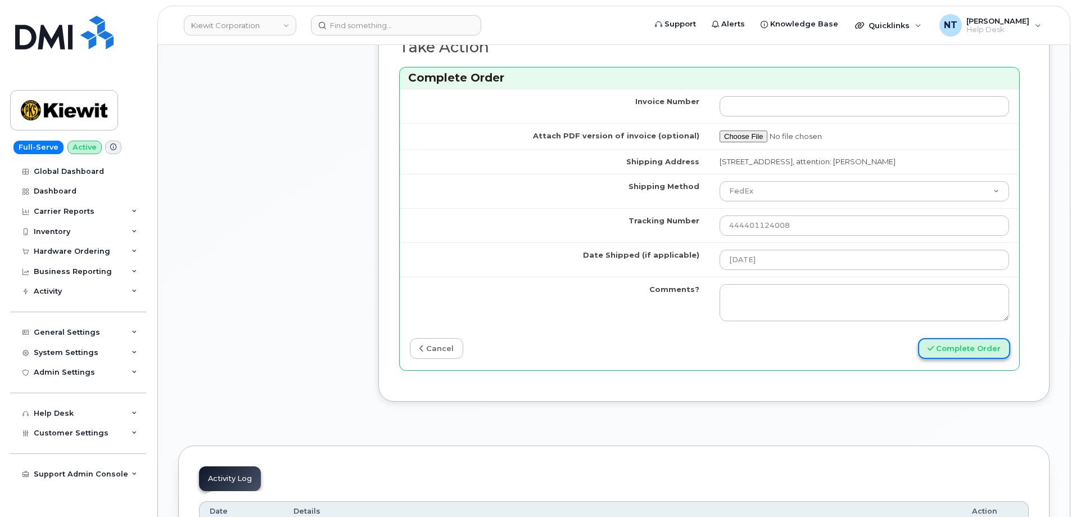
scroll to position [0, 0]
click at [940, 359] on button "Complete Order" at bounding box center [964, 348] width 92 height 21
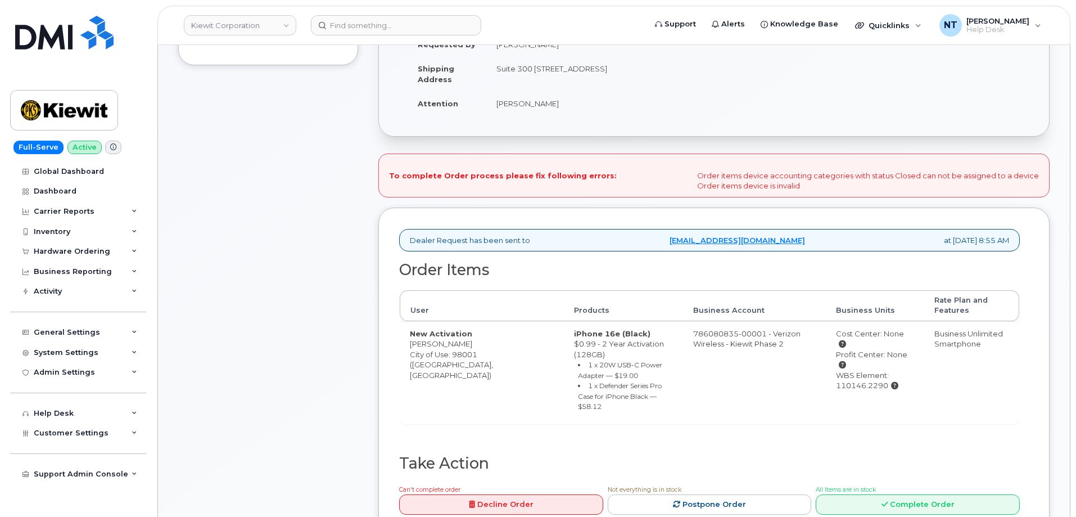
scroll to position [281, 0]
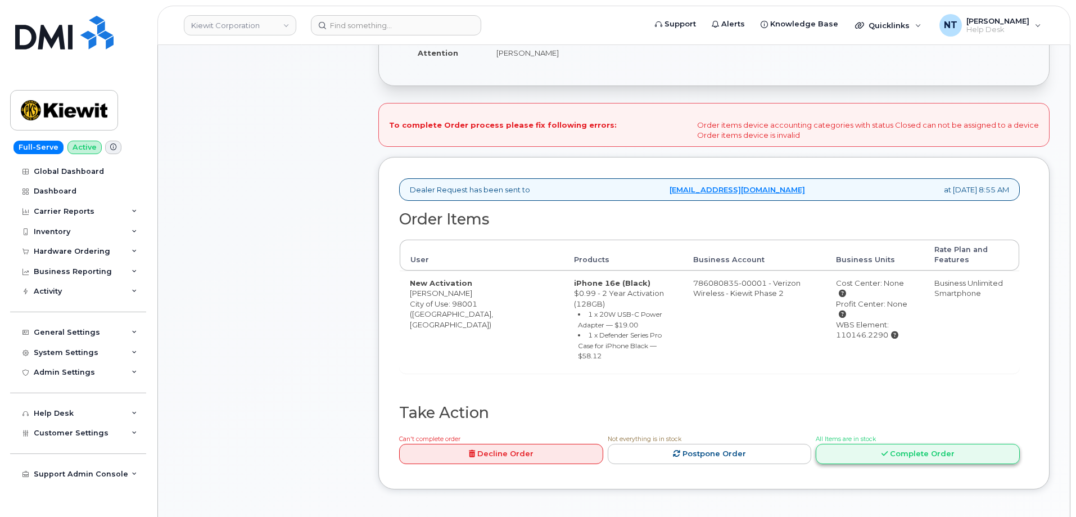
click at [909, 443] on link "Complete Order" at bounding box center [918, 453] width 204 height 21
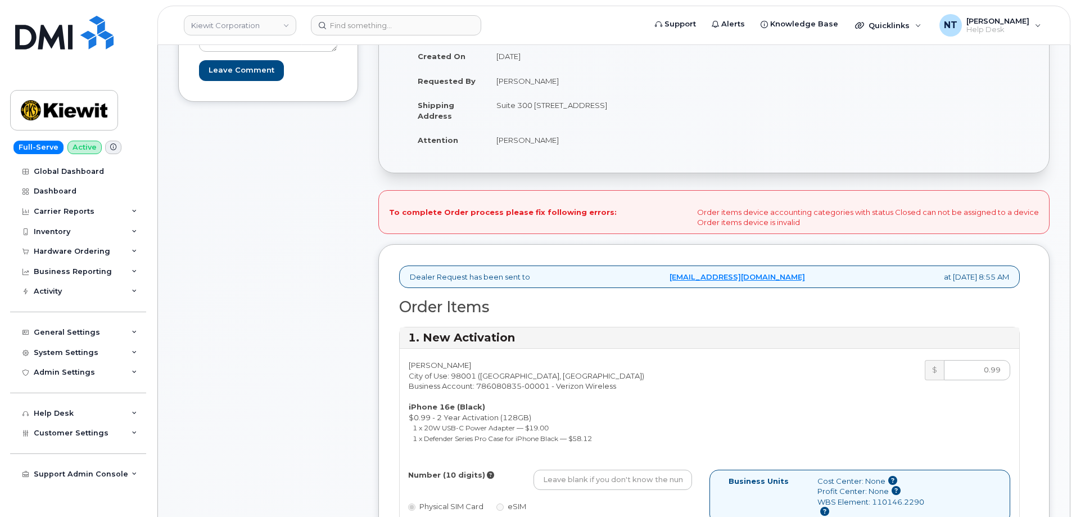
scroll to position [225, 0]
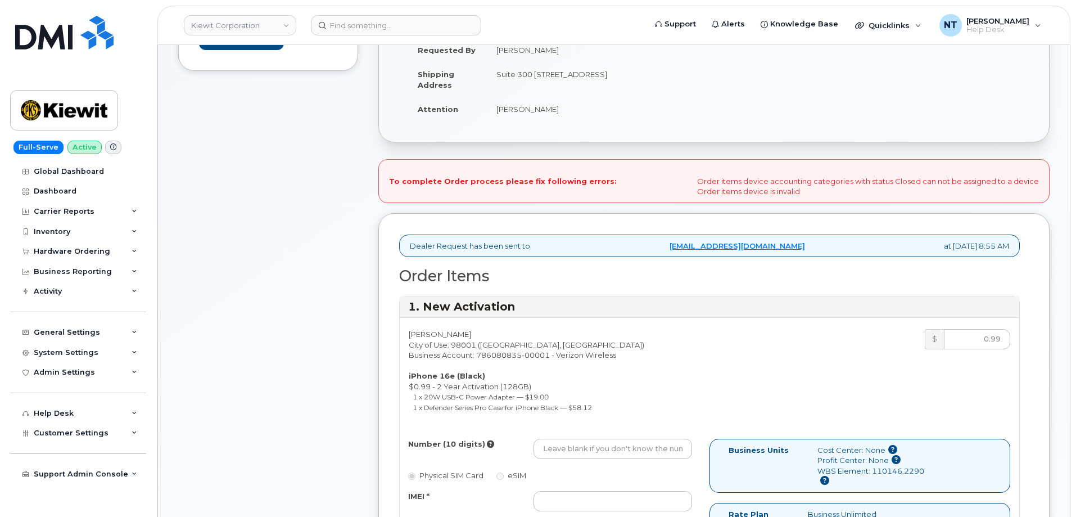
drag, startPoint x: 696, startPoint y: 182, endPoint x: 824, endPoint y: 191, distance: 127.9
click at [824, 191] on div "To complete Order process please fix following errors: Order items device accou…" at bounding box center [713, 181] width 671 height 44
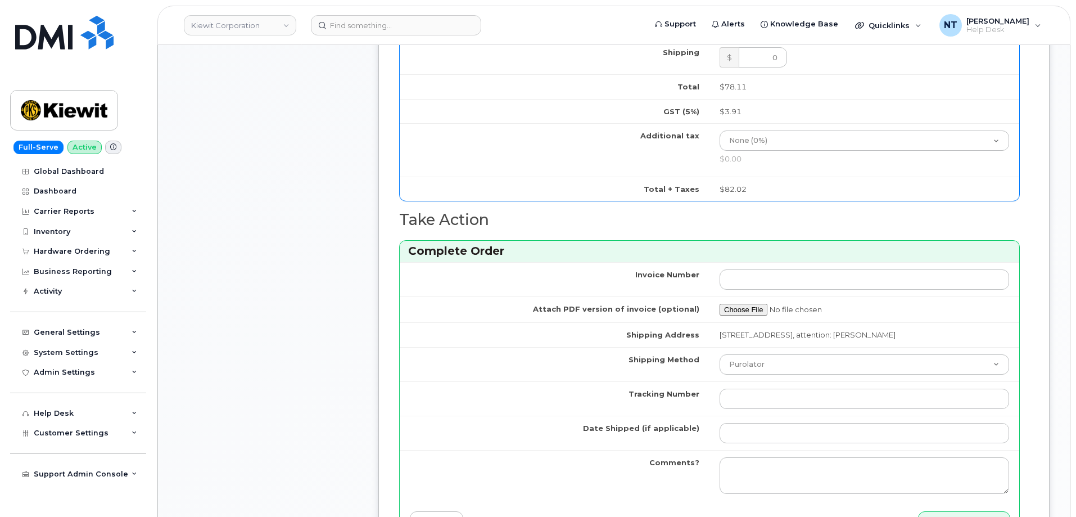
scroll to position [843, 0]
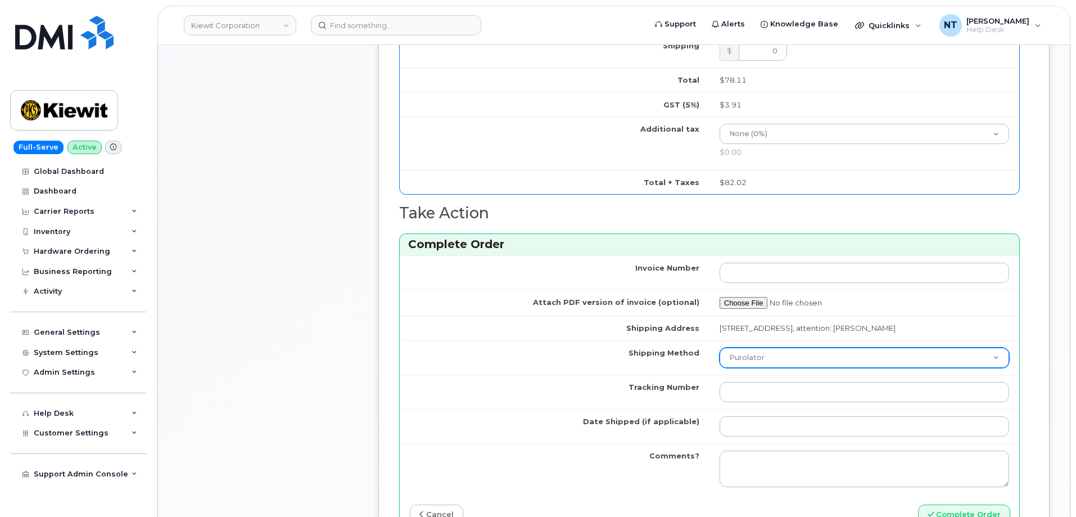
click at [808, 368] on select "Purolator UPS FedEx Canada Post Courier Other Drop Off Pick Up" at bounding box center [863, 357] width 289 height 20
select select "FedEx"
click at [719, 357] on select "Purolator UPS FedEx Canada Post Courier Other Drop Off Pick Up" at bounding box center [863, 357] width 289 height 20
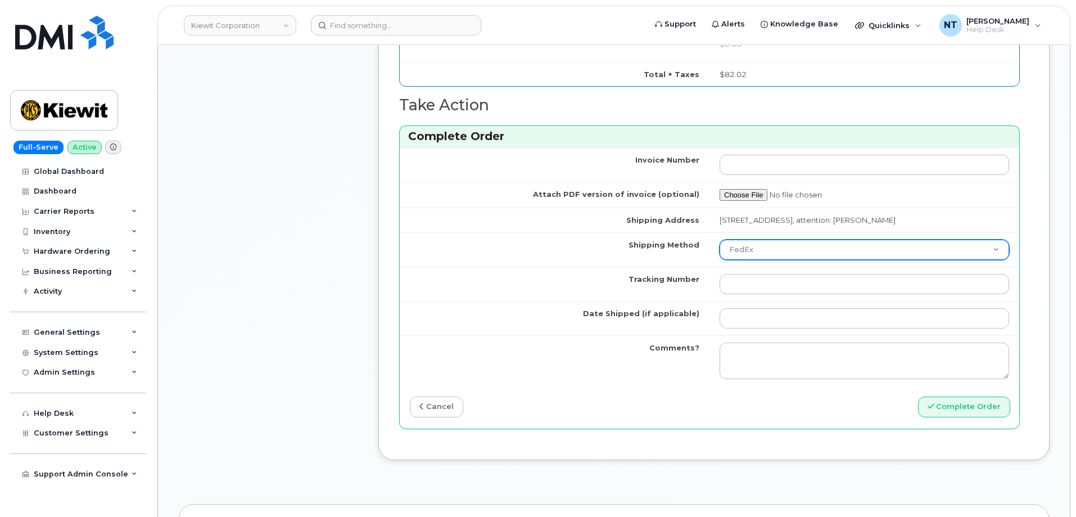
scroll to position [956, 0]
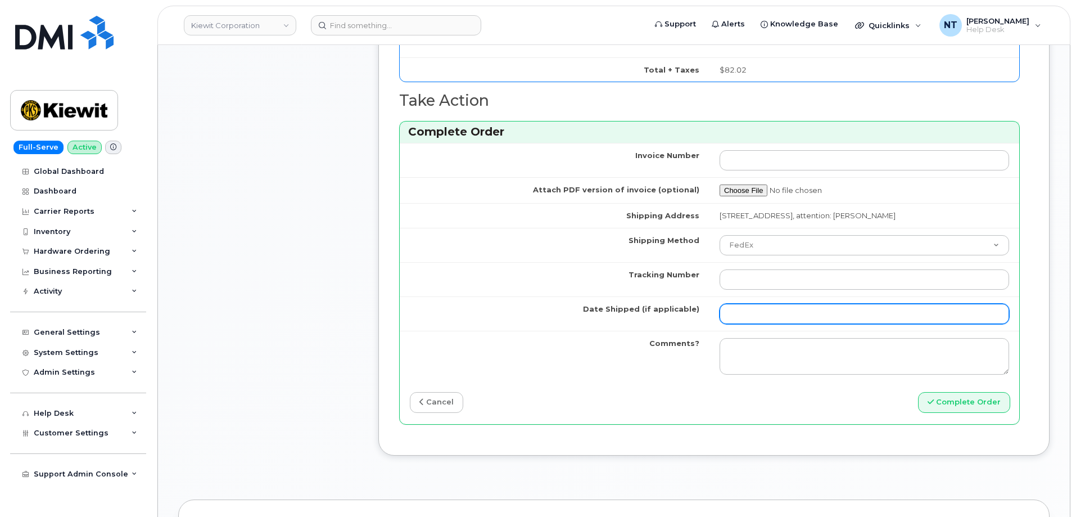
click at [758, 315] on input "Date Shipped (if applicable)" at bounding box center [863, 314] width 289 height 20
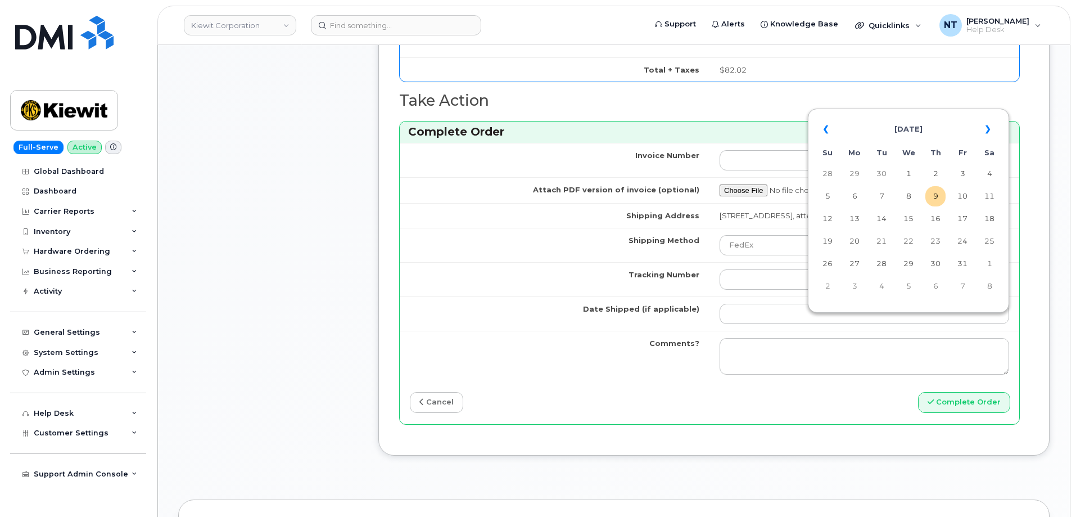
drag, startPoint x: 936, startPoint y: 196, endPoint x: 909, endPoint y: 208, distance: 29.2
click at [936, 196] on td "9" at bounding box center [935, 196] width 20 height 20
type input "[DATE]"
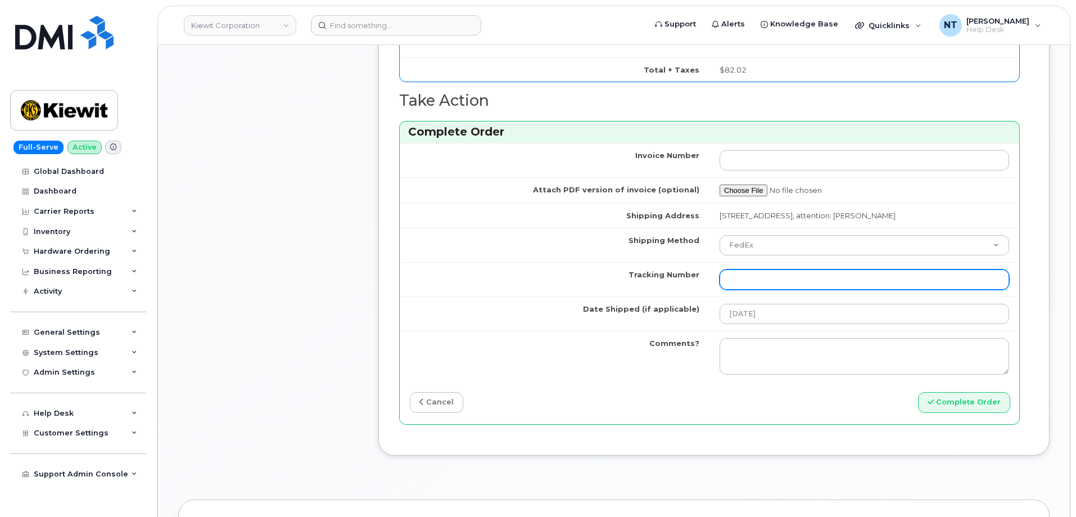
drag, startPoint x: 776, startPoint y: 292, endPoint x: 752, endPoint y: 292, distance: 24.2
click at [776, 289] on input "Tracking Number" at bounding box center [863, 279] width 289 height 20
paste input "444401124008"
type input "444401124008"
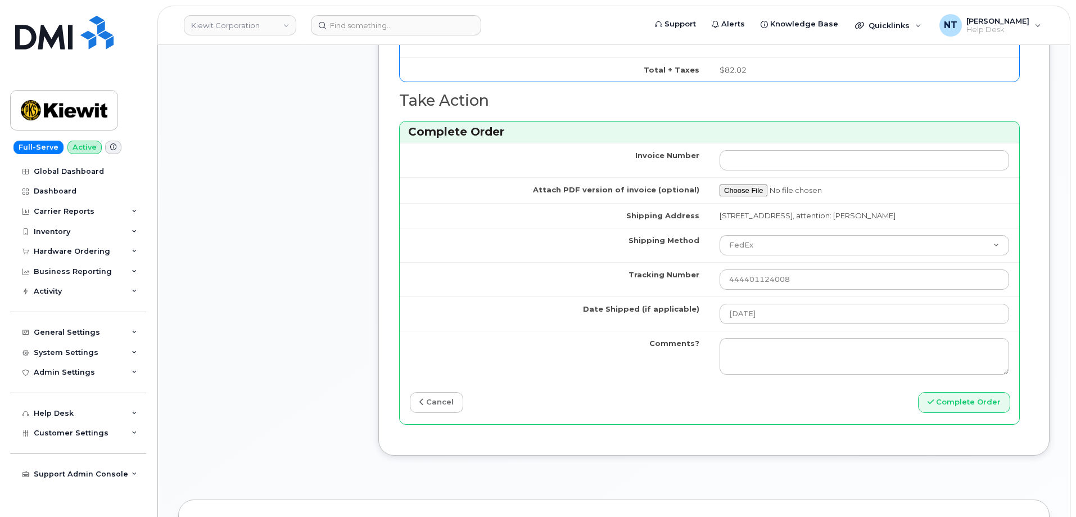
click at [429, 280] on td "Tracking Number" at bounding box center [555, 279] width 310 height 34
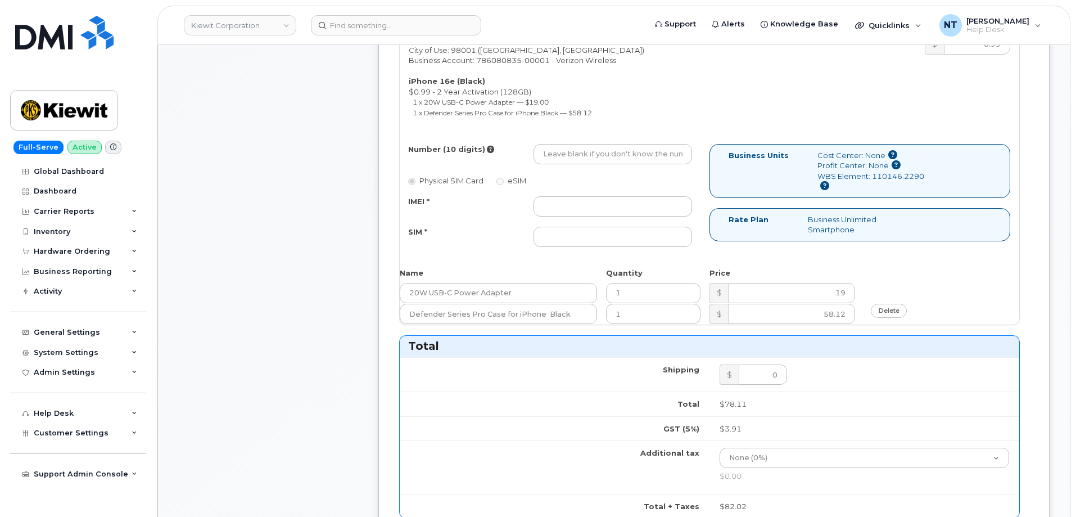
scroll to position [506, 0]
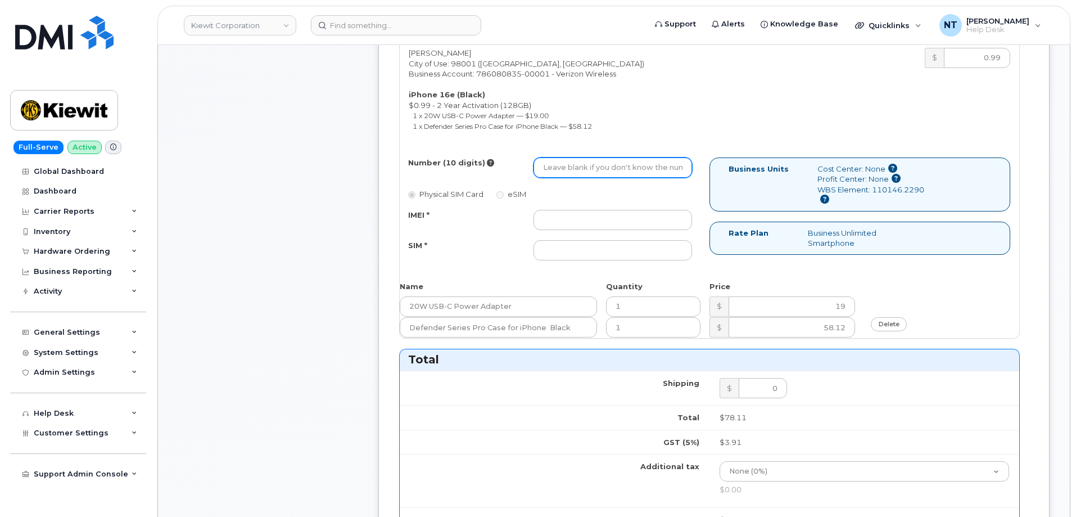
click at [602, 172] on input "Number (10 digits)" at bounding box center [612, 167] width 159 height 20
paste input "253-247-9221"
click at [580, 172] on input "253-247-9221" at bounding box center [612, 167] width 159 height 20
drag, startPoint x: 559, startPoint y: 170, endPoint x: 574, endPoint y: 170, distance: 15.7
click at [574, 170] on input "2532479221" at bounding box center [612, 167] width 159 height 20
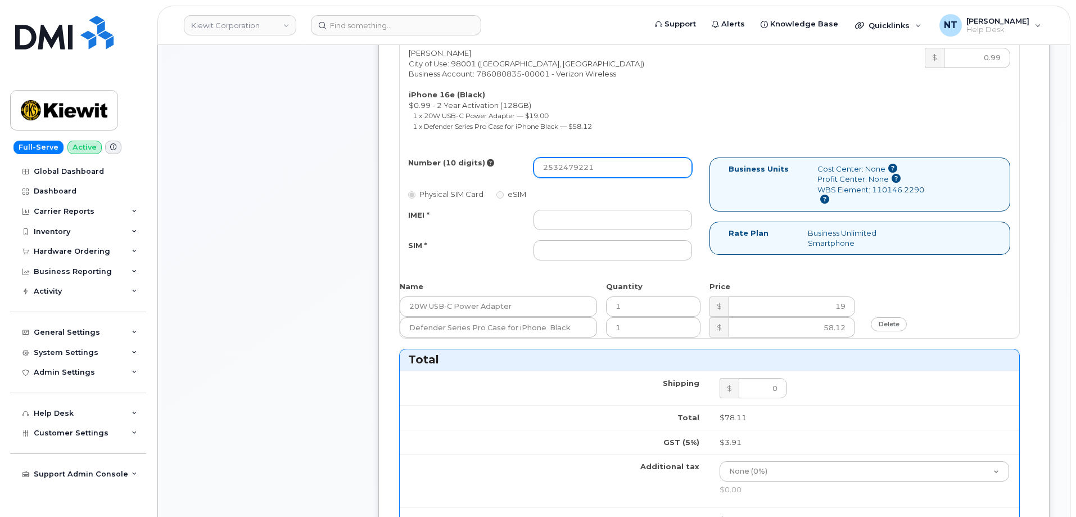
type input "2532479221"
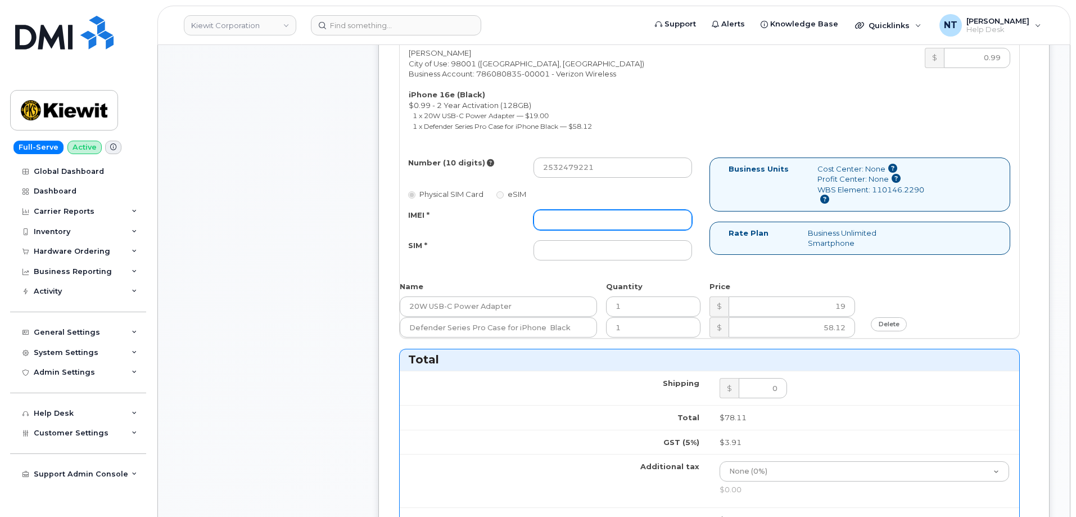
click at [566, 218] on input "IMEI *" at bounding box center [612, 220] width 159 height 20
paste input "352515981502132"
type input "352515981502132"
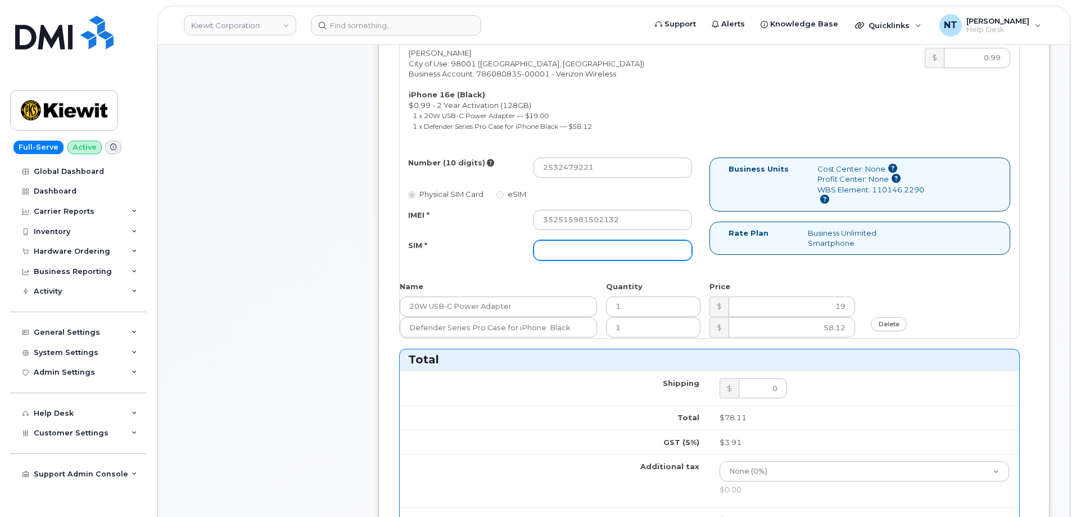
click at [594, 254] on input "SIM *" at bounding box center [612, 250] width 159 height 20
paste input "89043052010008889725002564622737"
drag, startPoint x: 660, startPoint y: 252, endPoint x: 697, endPoint y: 256, distance: 37.3
click at [697, 256] on div "89043052010008889725002564622737" at bounding box center [612, 250] width 175 height 20
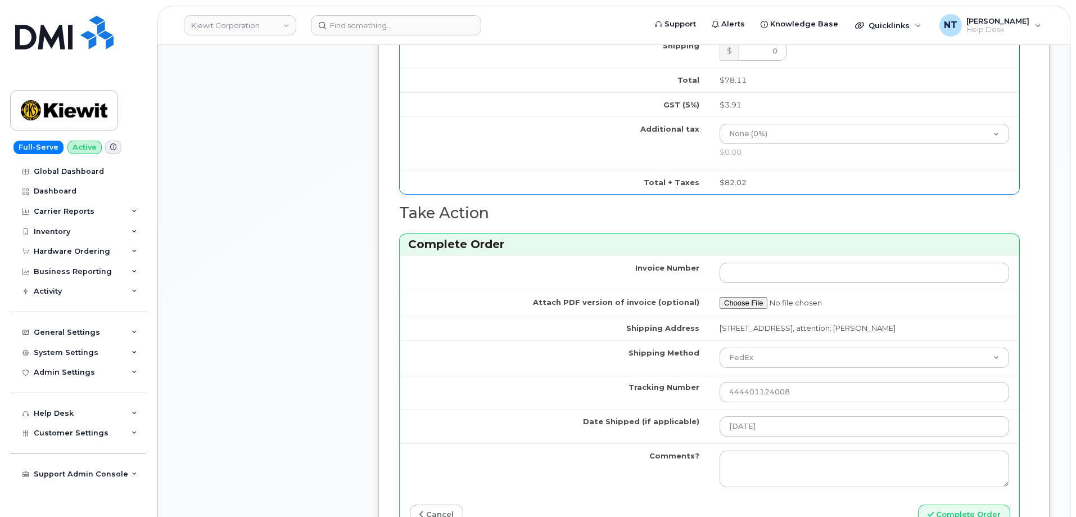
scroll to position [899, 0]
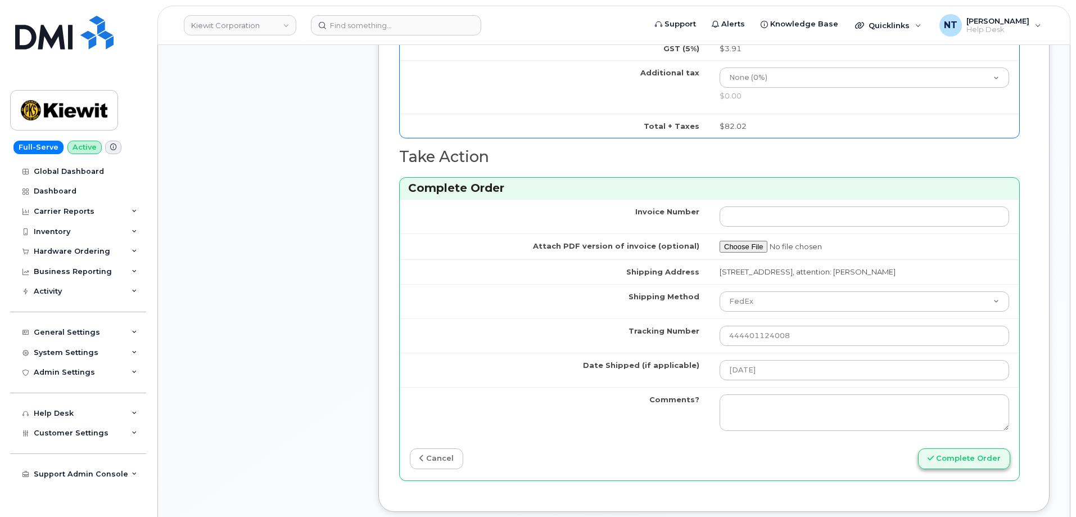
type input "89043052010008889725002564622737"
click at [968, 469] on button "Complete Order" at bounding box center [964, 458] width 92 height 21
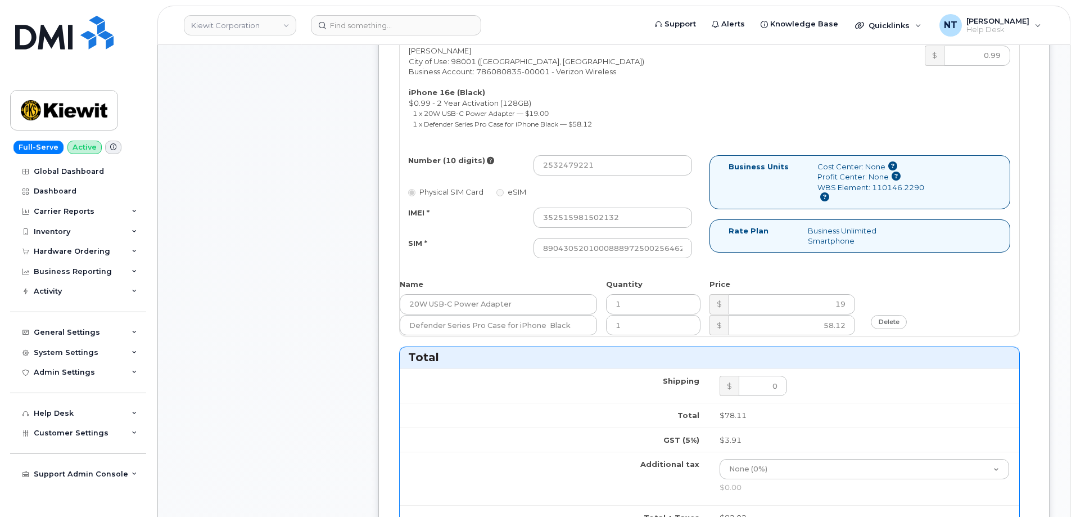
scroll to position [393, 0]
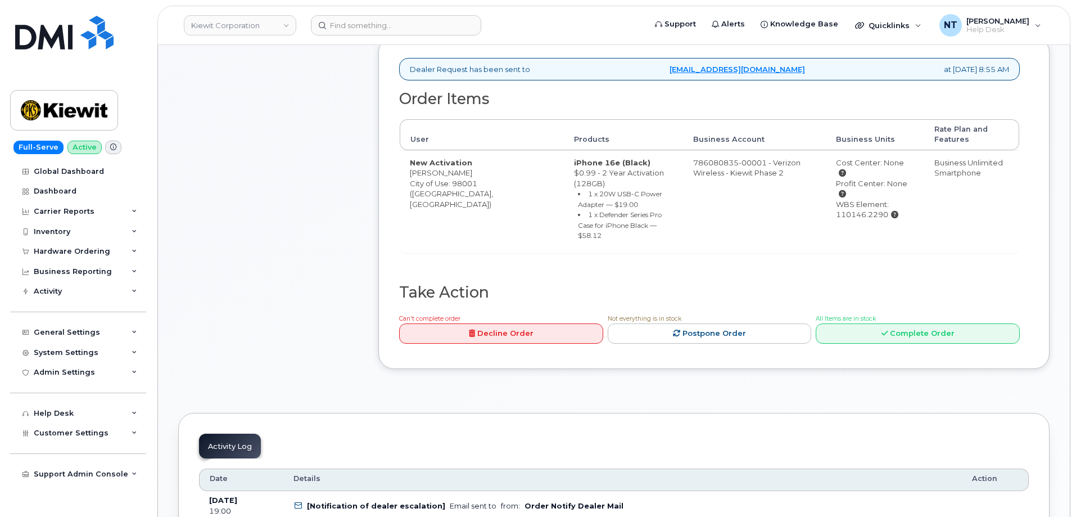
scroll to position [169, 0]
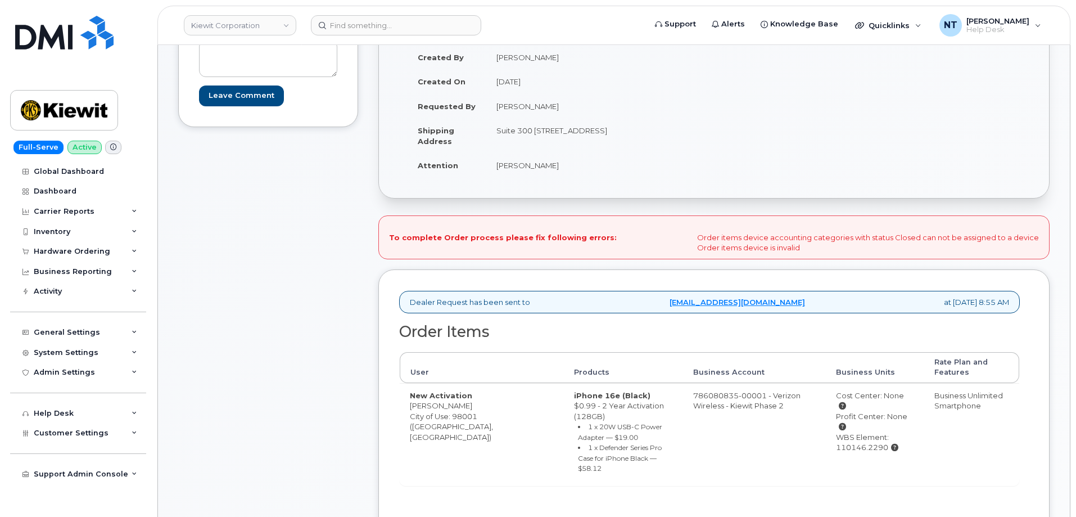
click at [184, 244] on div "Comments Leave Comment" at bounding box center [268, 306] width 180 height 626
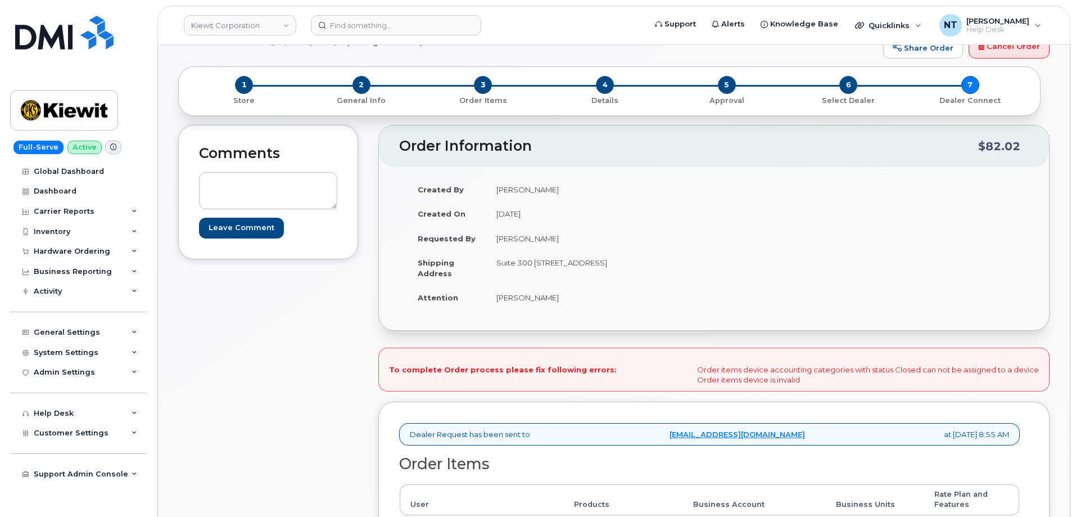
scroll to position [56, 0]
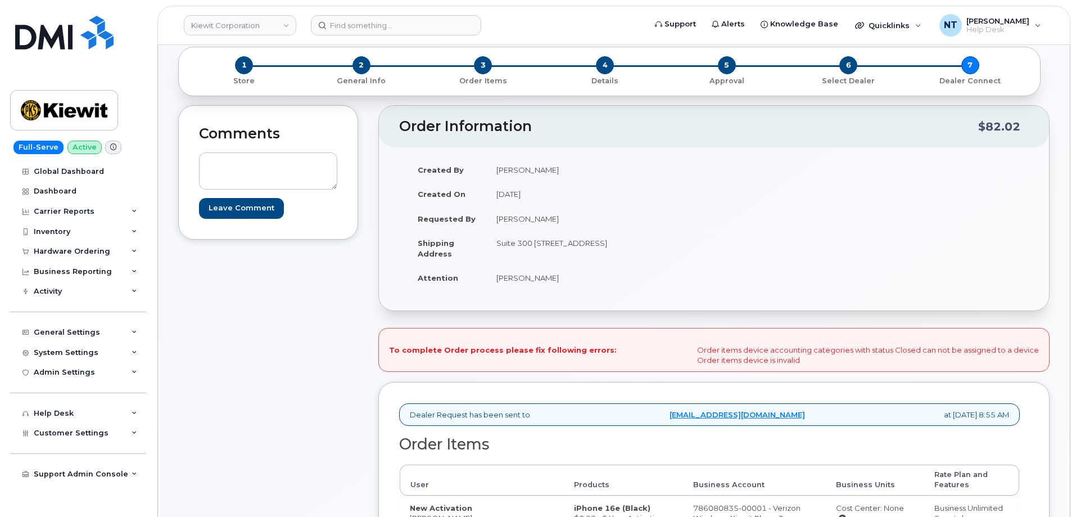
drag, startPoint x: 697, startPoint y: 348, endPoint x: 820, endPoint y: 363, distance: 124.0
click at [820, 363] on div "To complete Order process please fix following errors: Order items device accou…" at bounding box center [713, 350] width 671 height 44
click at [822, 357] on div "To complete Order process please fix following errors: Order items device accou…" at bounding box center [713, 350] width 671 height 44
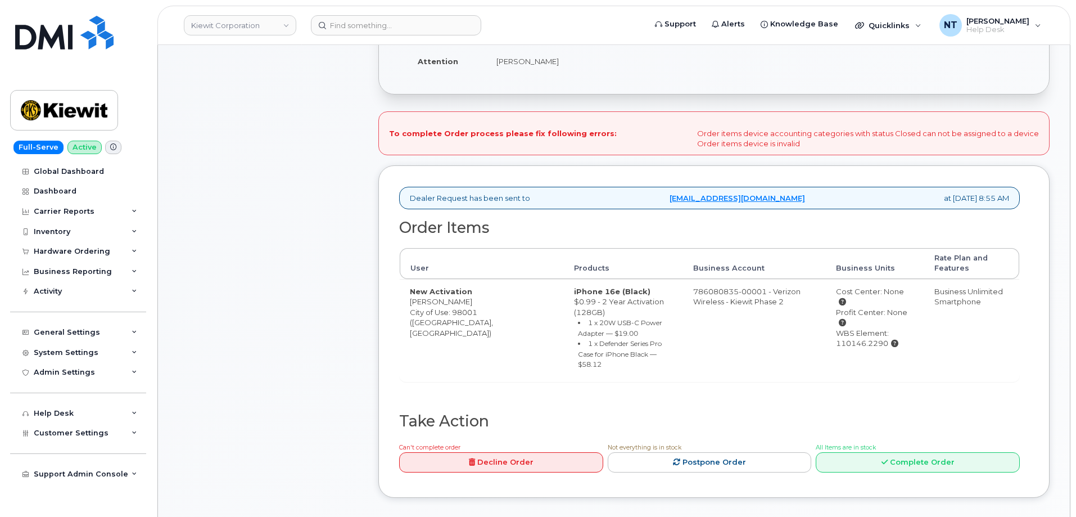
scroll to position [281, 0]
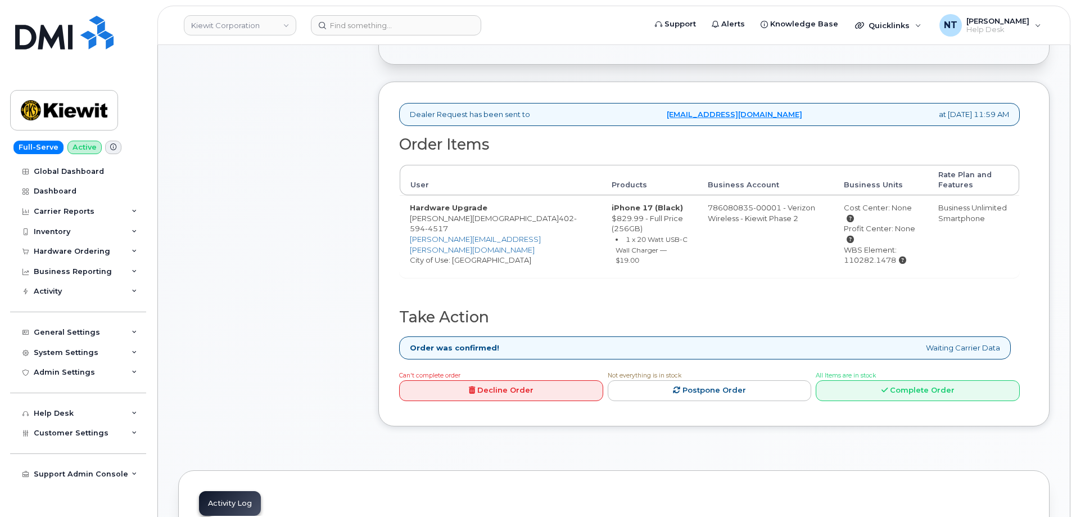
scroll to position [281, 0]
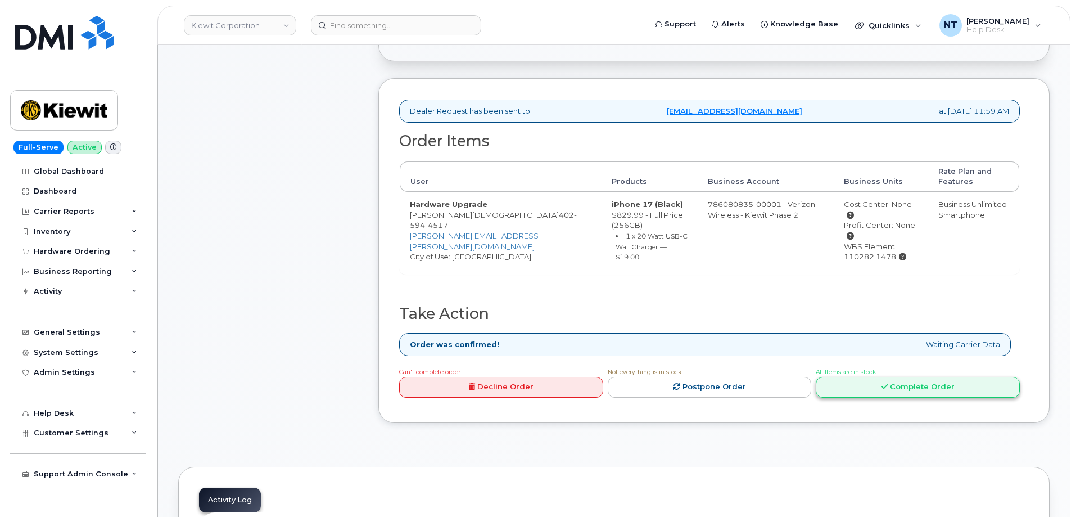
click at [866, 377] on link "Complete Order" at bounding box center [918, 387] width 204 height 21
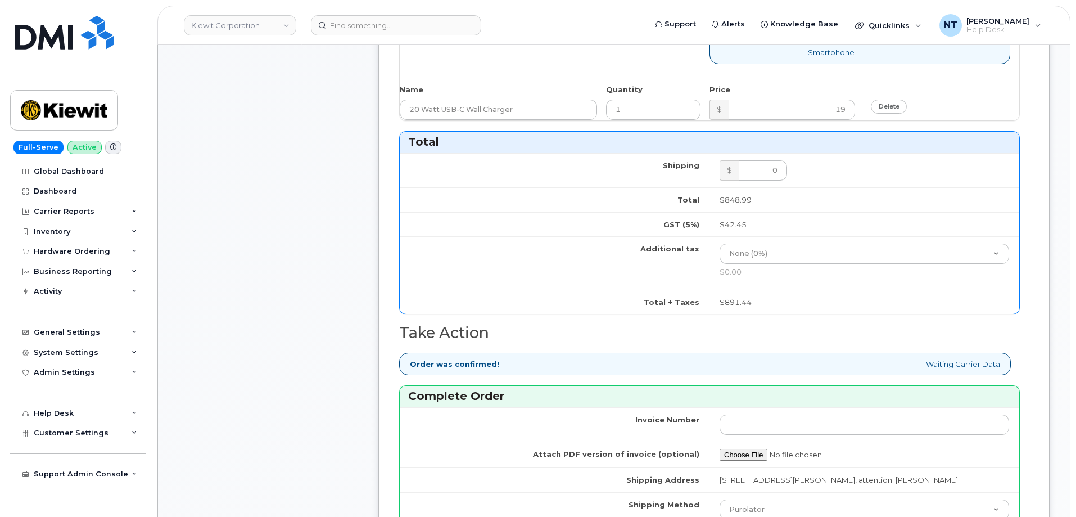
scroll to position [843, 0]
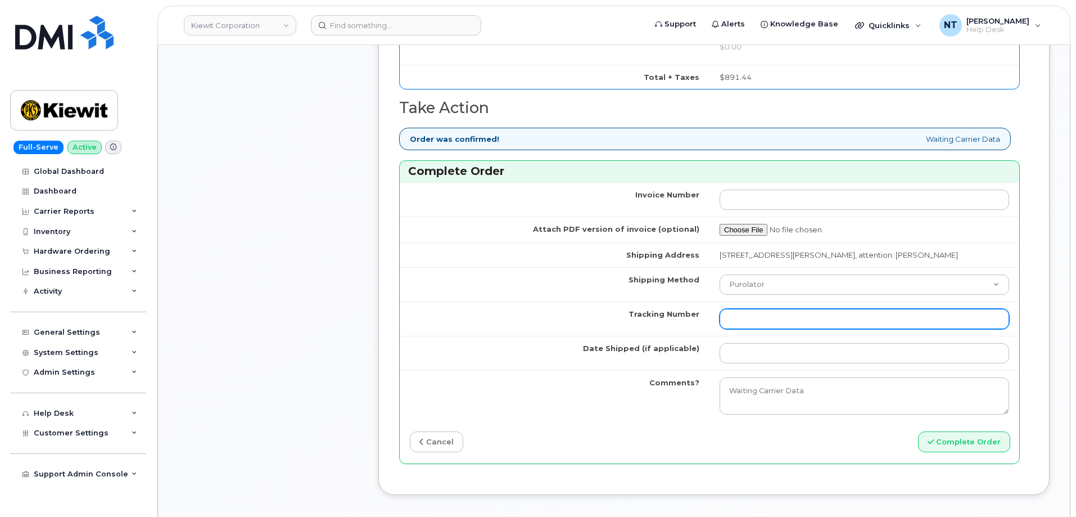
click at [784, 322] on input "Tracking Number" at bounding box center [863, 319] width 289 height 20
paste input "444401124019"
type input "444401124019"
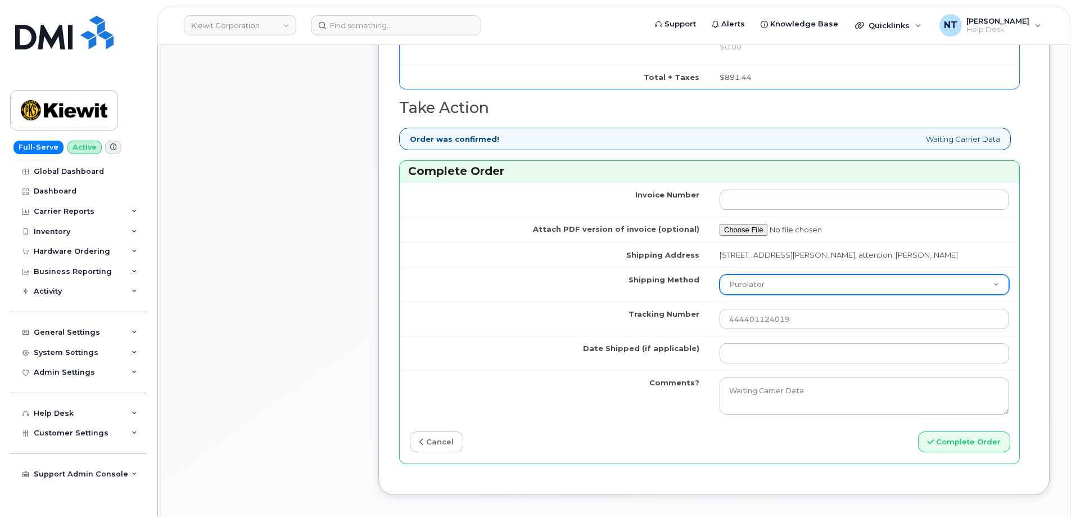
drag, startPoint x: 767, startPoint y: 287, endPoint x: 770, endPoint y: 293, distance: 6.8
click at [767, 287] on select "Purolator UPS FedEx Canada Post Courier Other Drop Off Pick Up" at bounding box center [863, 284] width 289 height 20
select select "FedEx"
click at [719, 274] on select "Purolator UPS FedEx Canada Post Courier Other Drop Off Pick Up" at bounding box center [863, 284] width 289 height 20
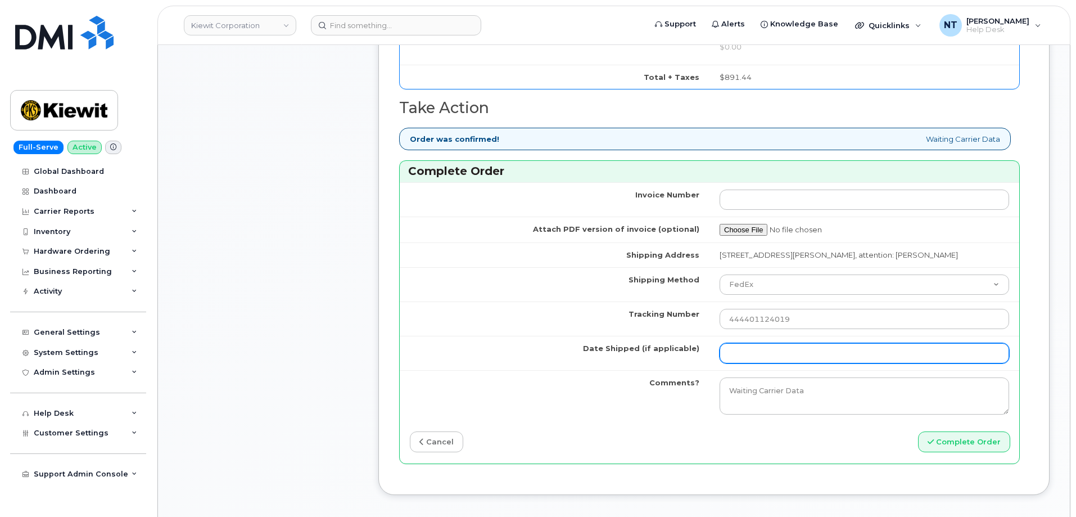
click at [766, 351] on input "Date Shipped (if applicable)" at bounding box center [863, 353] width 289 height 20
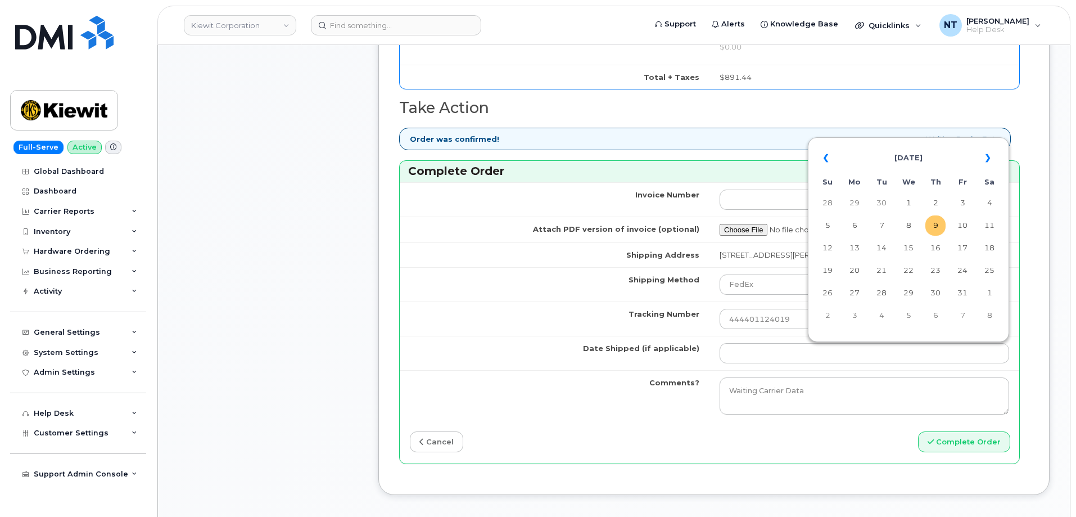
click at [930, 234] on td "9" at bounding box center [935, 225] width 20 height 20
type input "[DATE]"
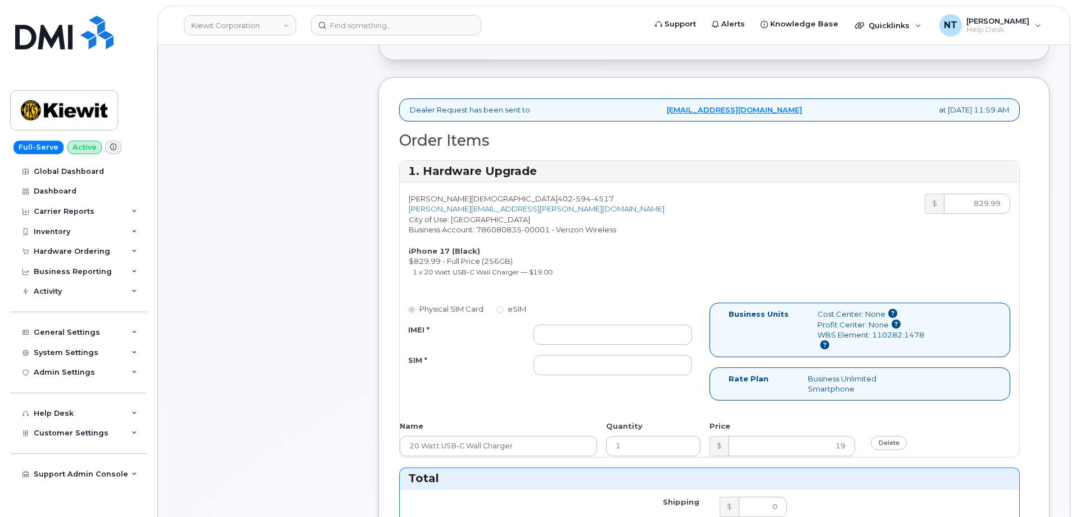
scroll to position [281, 0]
click at [562, 339] on input "IMEI *" at bounding box center [612, 335] width 159 height 20
paste input "359334851927301"
type input "359334851927301"
click at [596, 360] on input "SIM *" at bounding box center [612, 366] width 159 height 20
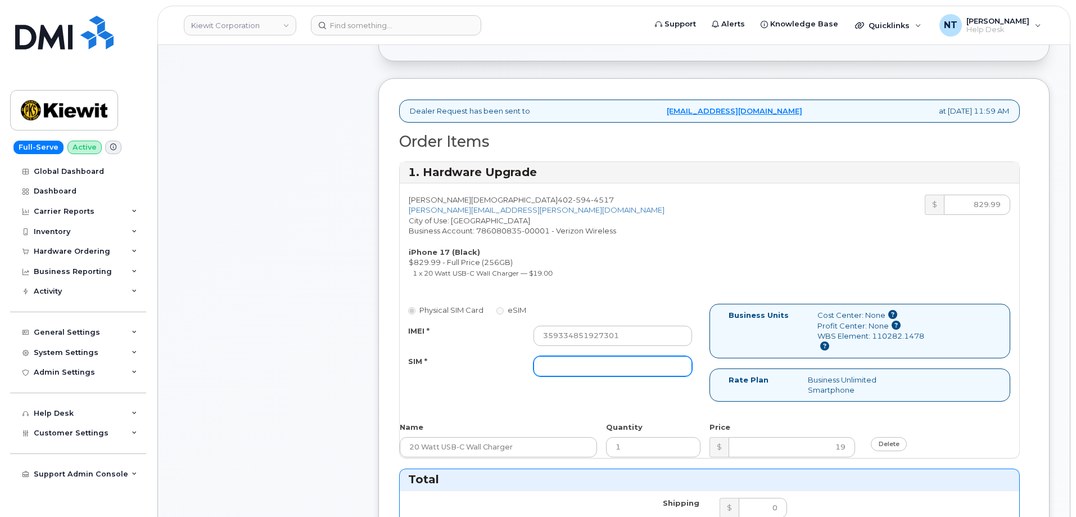
paste input "89049032020008885500244160861987"
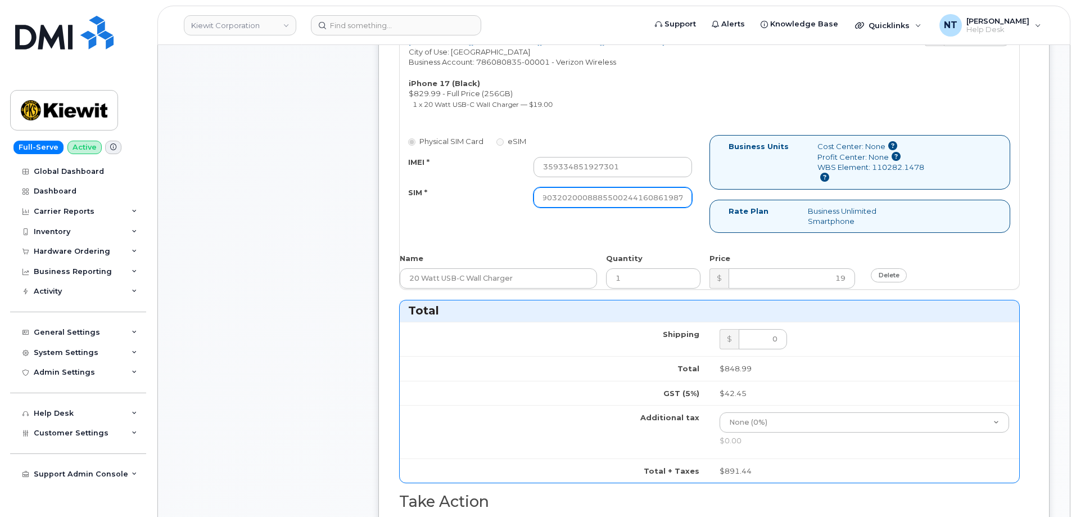
scroll to position [0, 22]
drag, startPoint x: 644, startPoint y: 200, endPoint x: 698, endPoint y: 203, distance: 54.7
click at [698, 203] on div "89049032020008885500244160861987" at bounding box center [612, 197] width 175 height 20
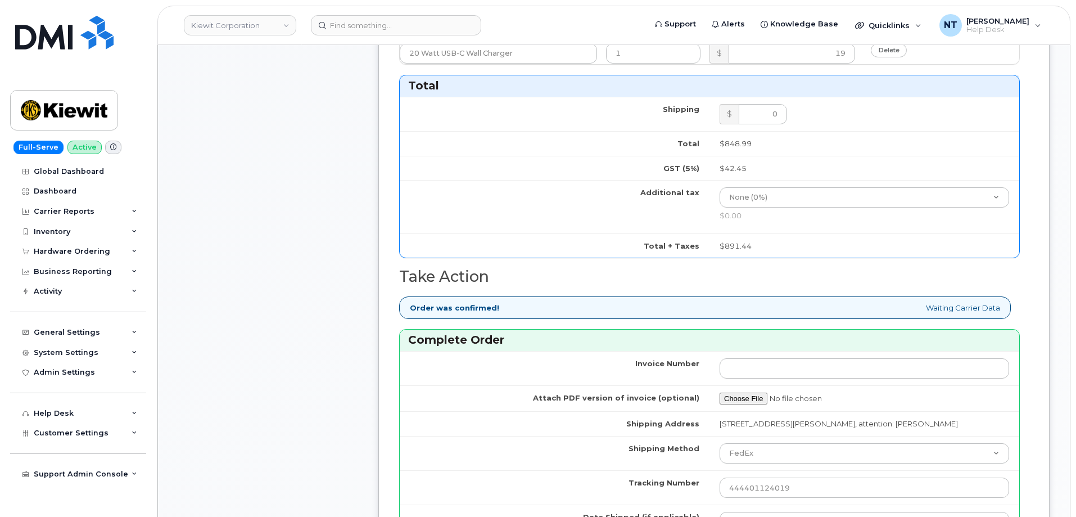
scroll to position [787, 0]
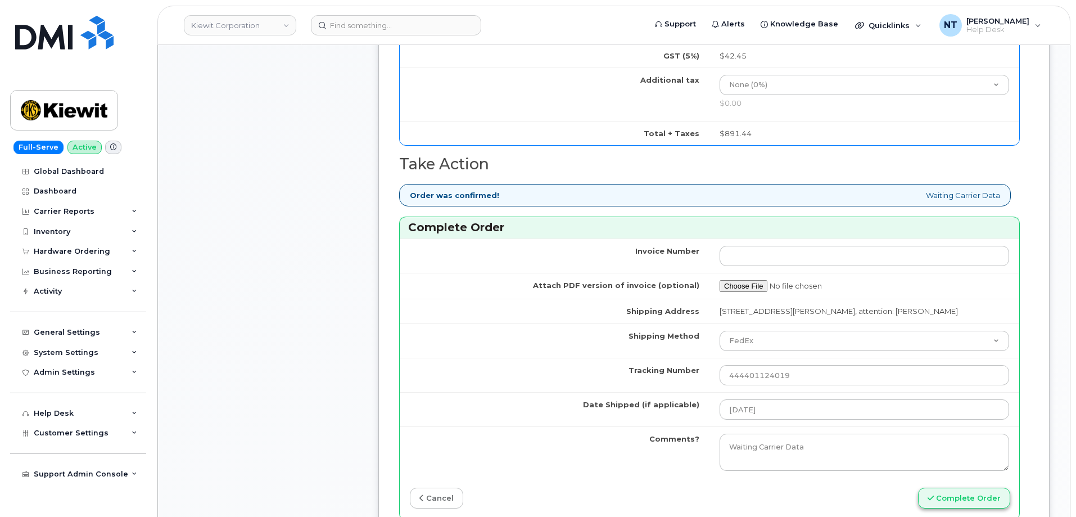
type input "89049032020008885500244160861987"
click at [974, 498] on button "Complete Order" at bounding box center [964, 497] width 92 height 21
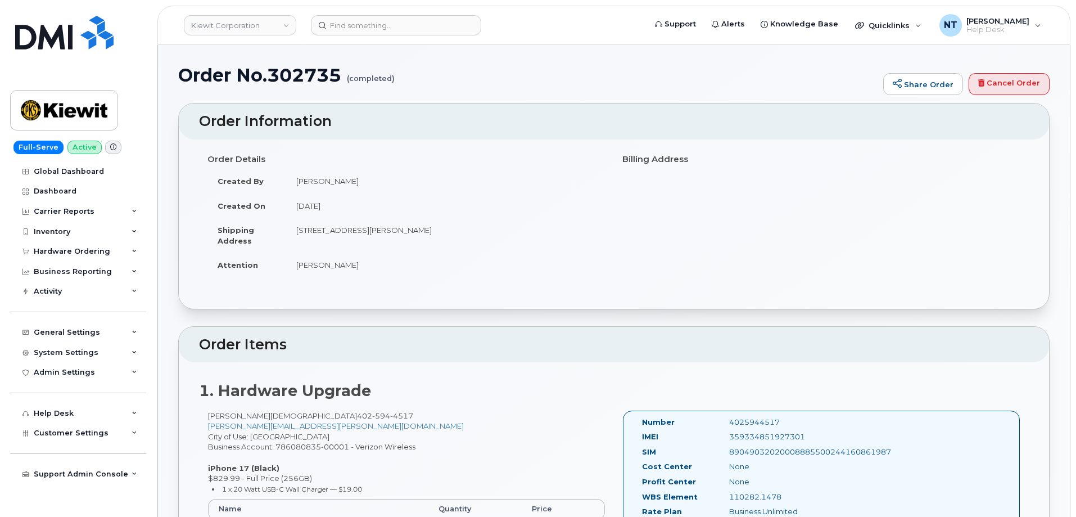
scroll to position [281, 0]
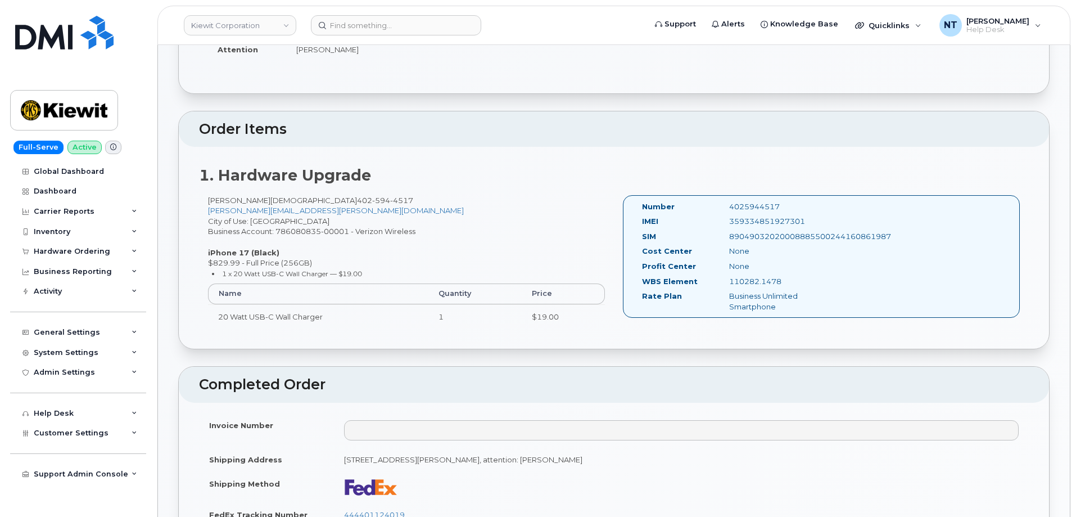
scroll to position [225, 0]
